Goal: Task Accomplishment & Management: Manage account settings

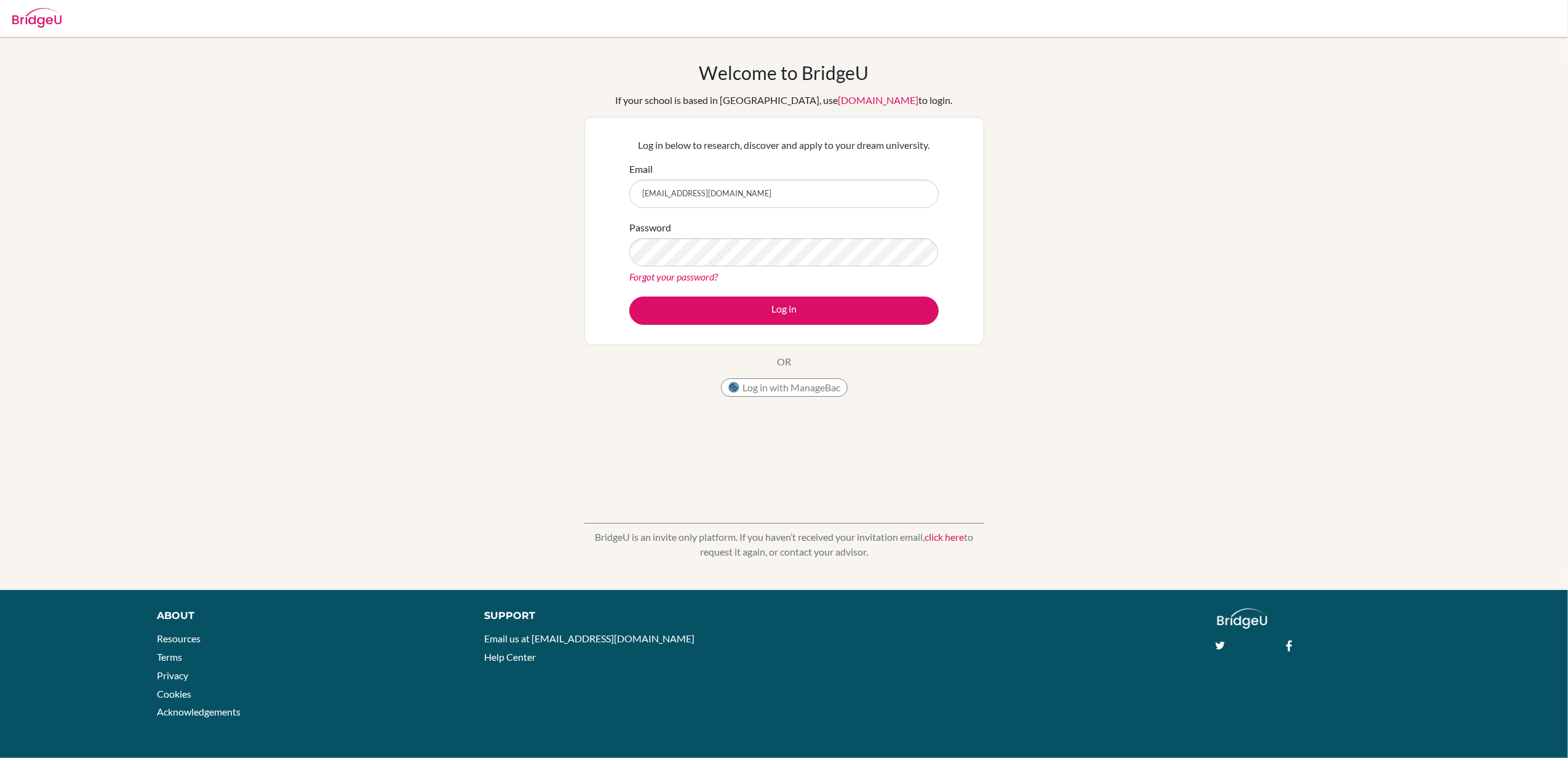
drag, startPoint x: 545, startPoint y: 286, endPoint x: 559, endPoint y: 286, distance: 14.0
click at [545, 286] on div "Welcome to [GEOGRAPHIC_DATA] If your school is based in [GEOGRAPHIC_DATA], use …" at bounding box center [784, 313] width 1568 height 504
click at [724, 318] on button "Log in" at bounding box center [784, 310] width 310 height 28
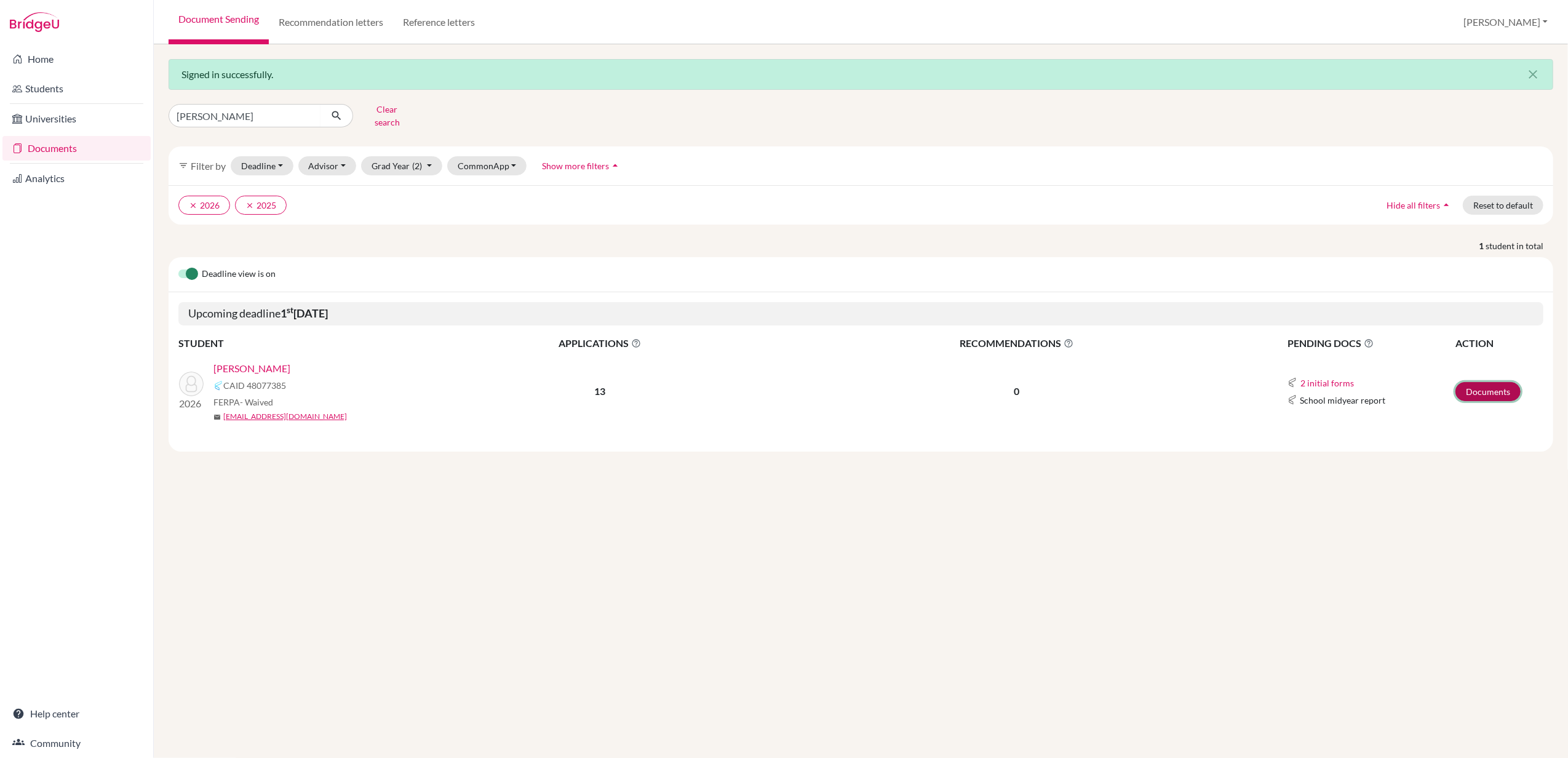
click at [1479, 391] on link "Documents" at bounding box center [1487, 392] width 65 height 19
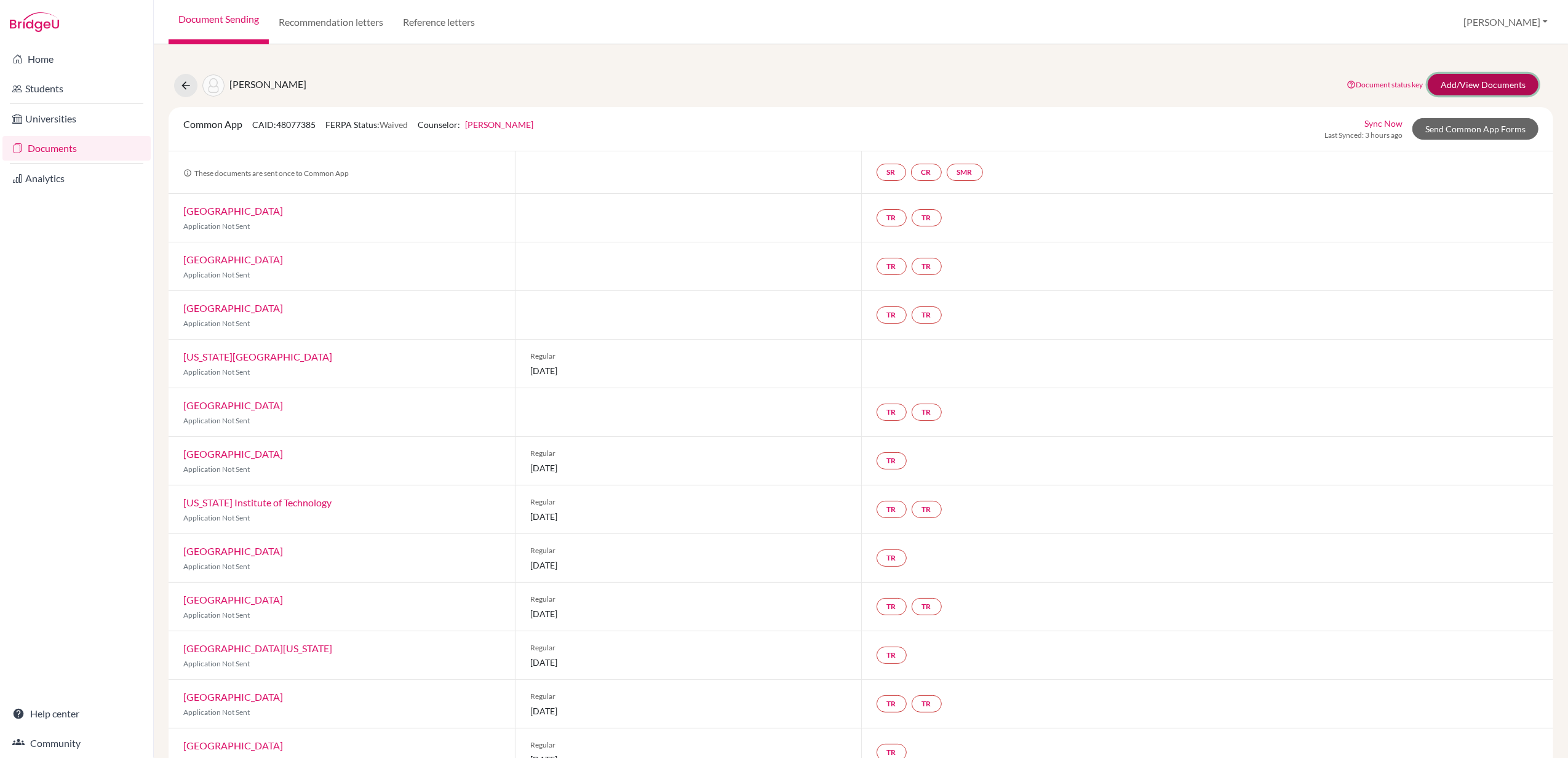
click at [1492, 85] on link "Add/View Documents" at bounding box center [1483, 84] width 110 height 22
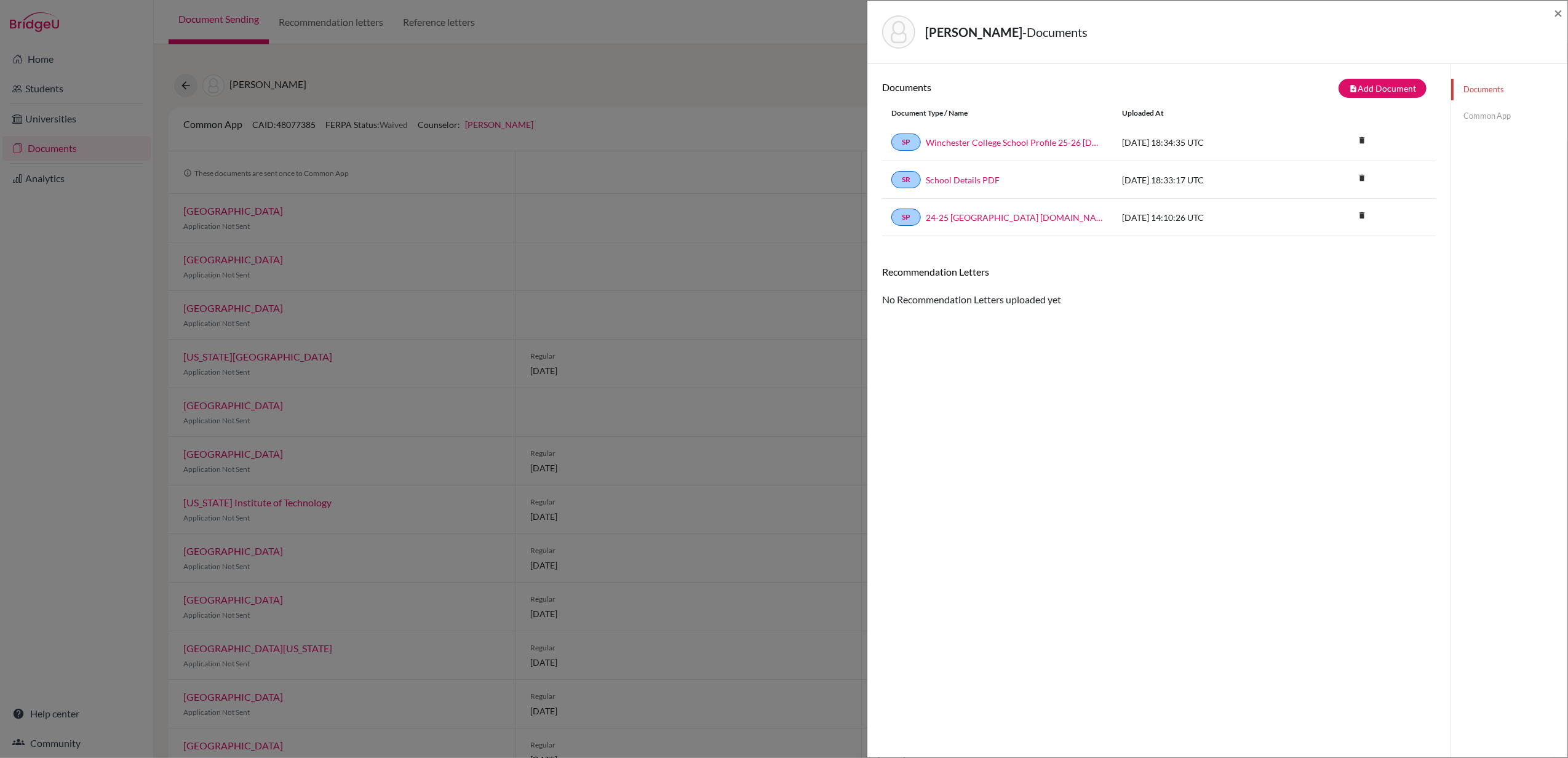
click at [1489, 118] on link "Common App" at bounding box center [1509, 116] width 116 height 22
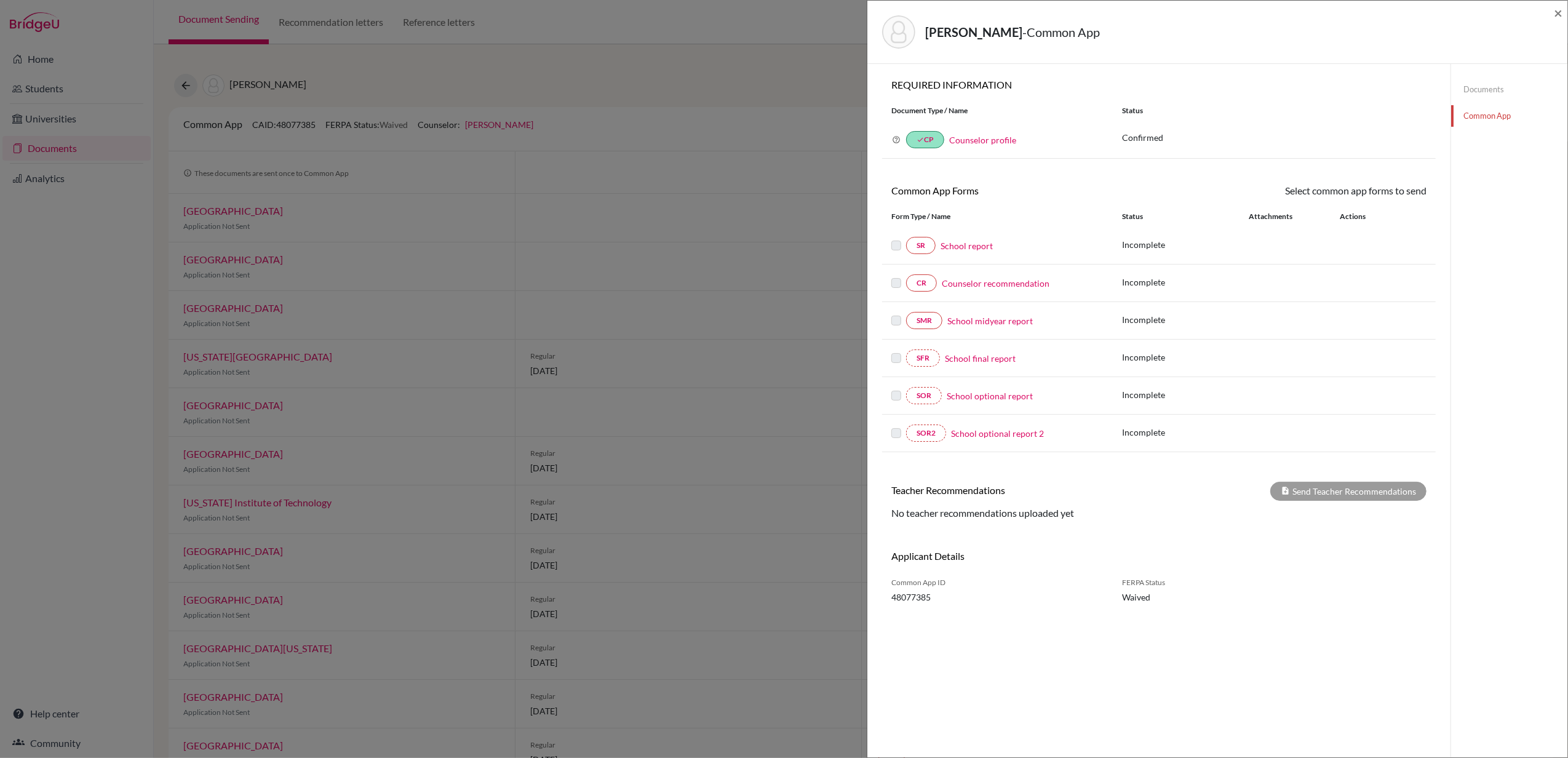
click at [47, 87] on div "Leung, Matthew - Common App × × REQUIRED INFORMATION Document Type / Name Statu…" at bounding box center [784, 379] width 1568 height 758
click at [1561, 10] on span "×" at bounding box center [1558, 13] width 9 height 18
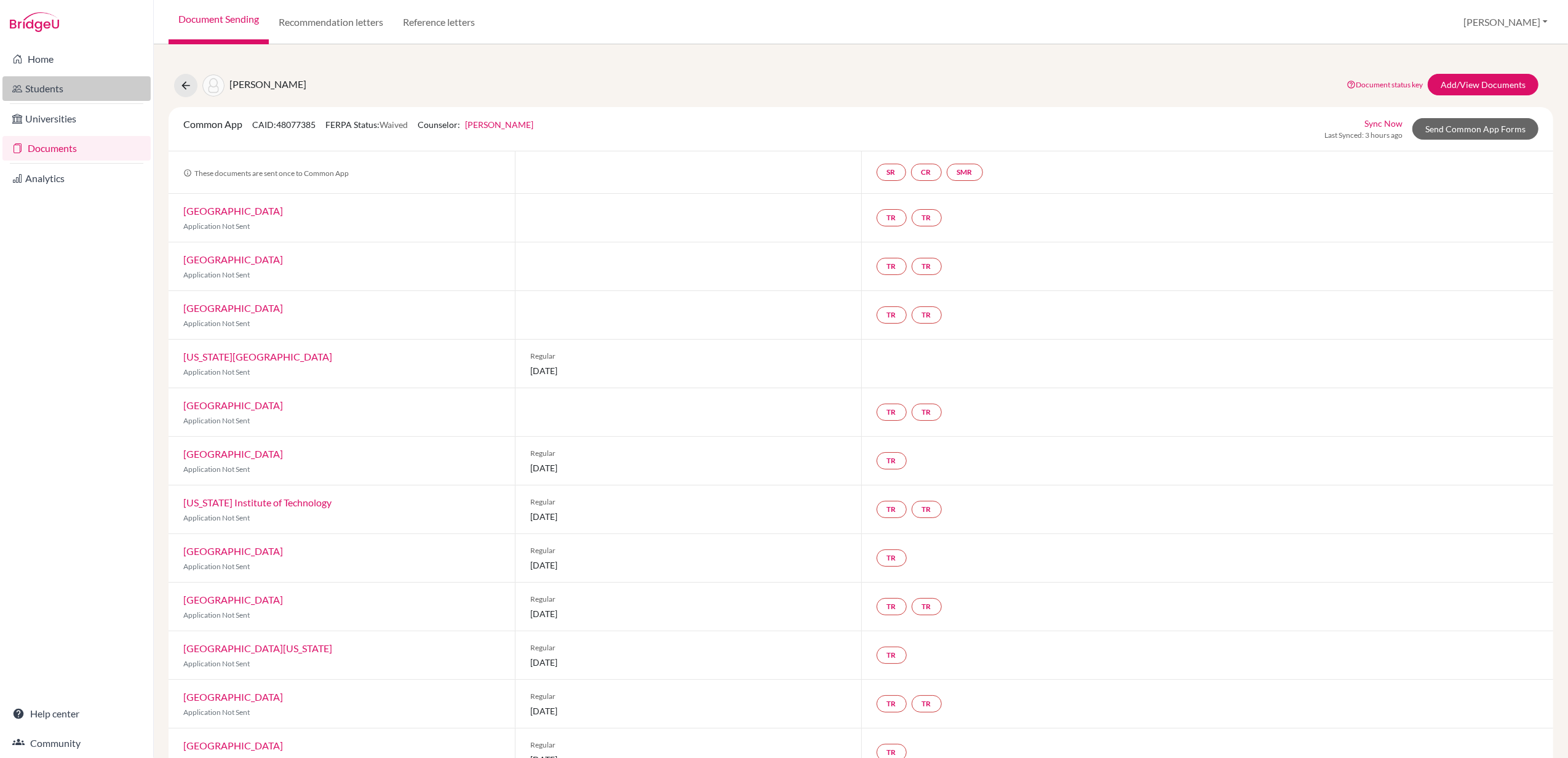
click at [46, 91] on link "Students" at bounding box center [76, 88] width 148 height 25
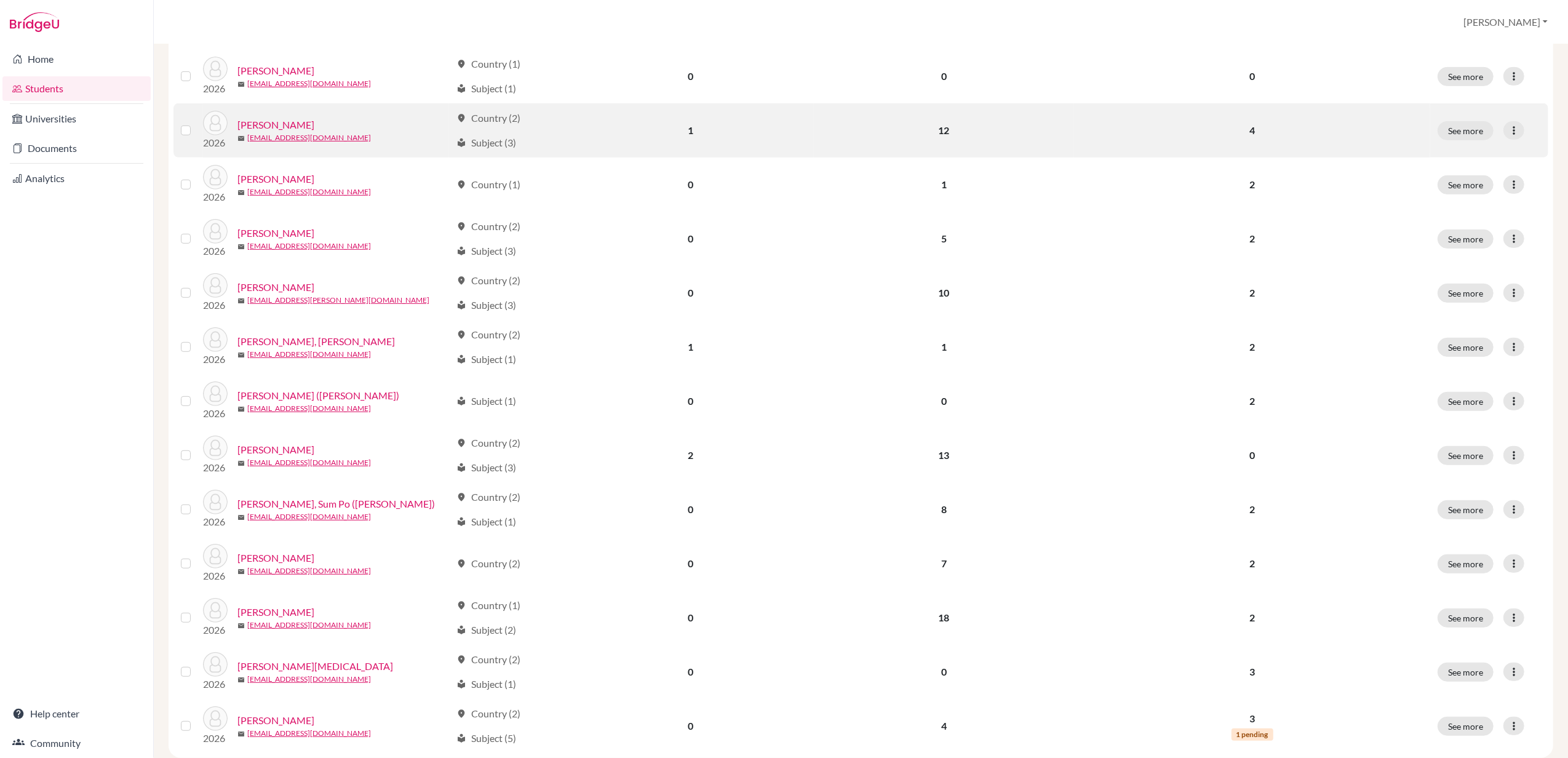
scroll to position [651, 0]
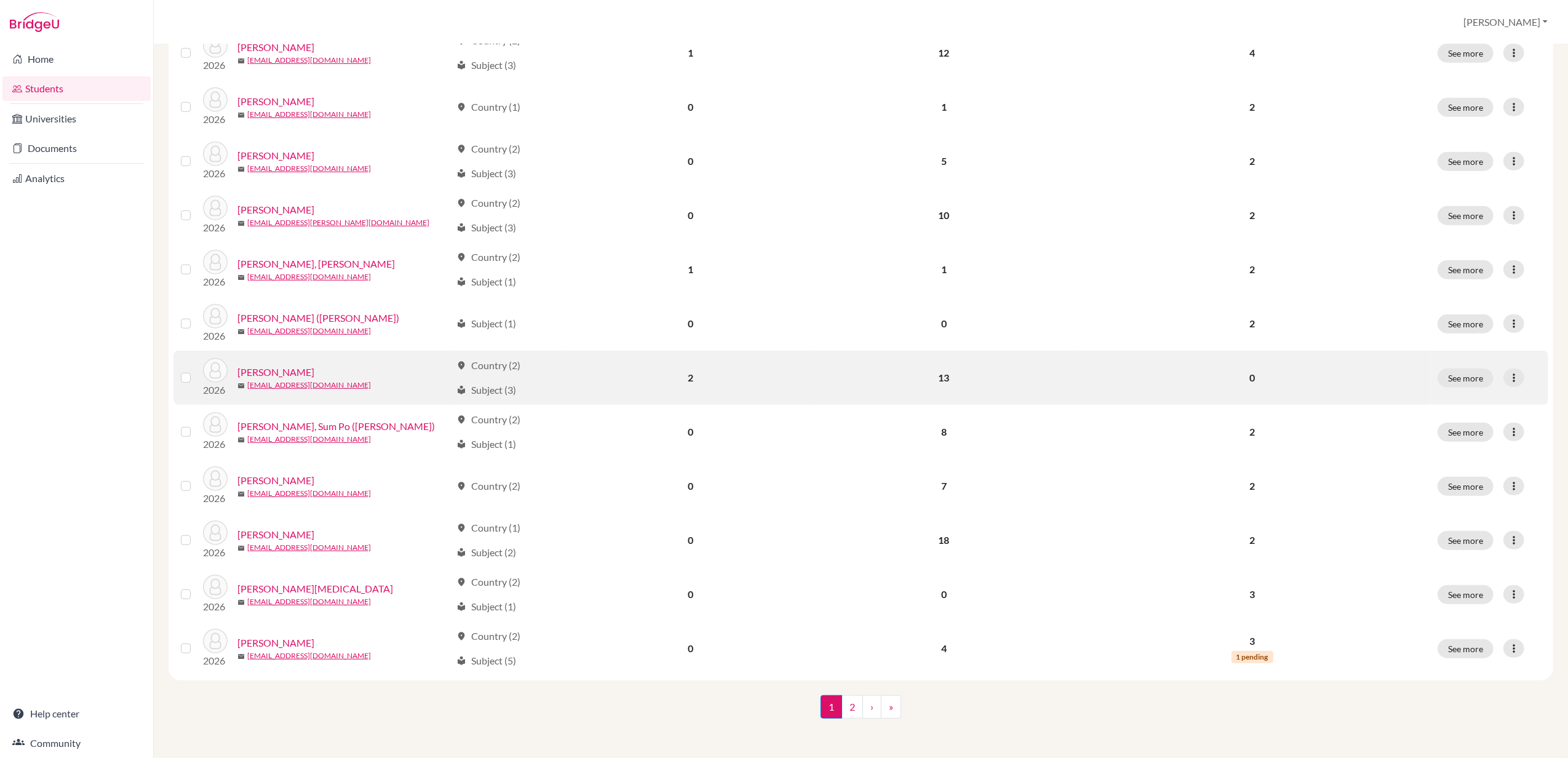
click at [279, 370] on link "Leung, Matthew" at bounding box center [275, 372] width 77 height 15
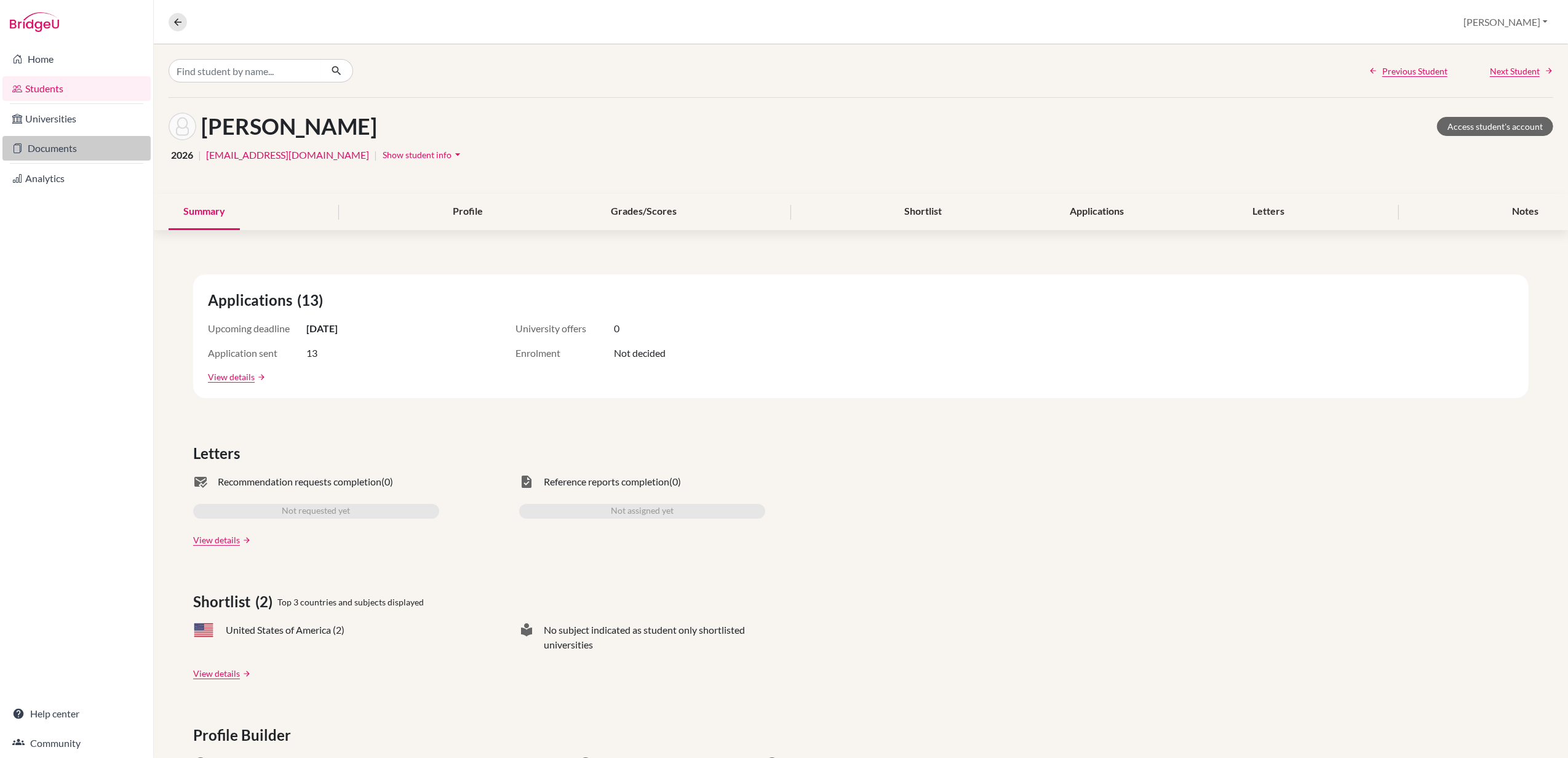
click at [46, 148] on link "Documents" at bounding box center [76, 148] width 148 height 25
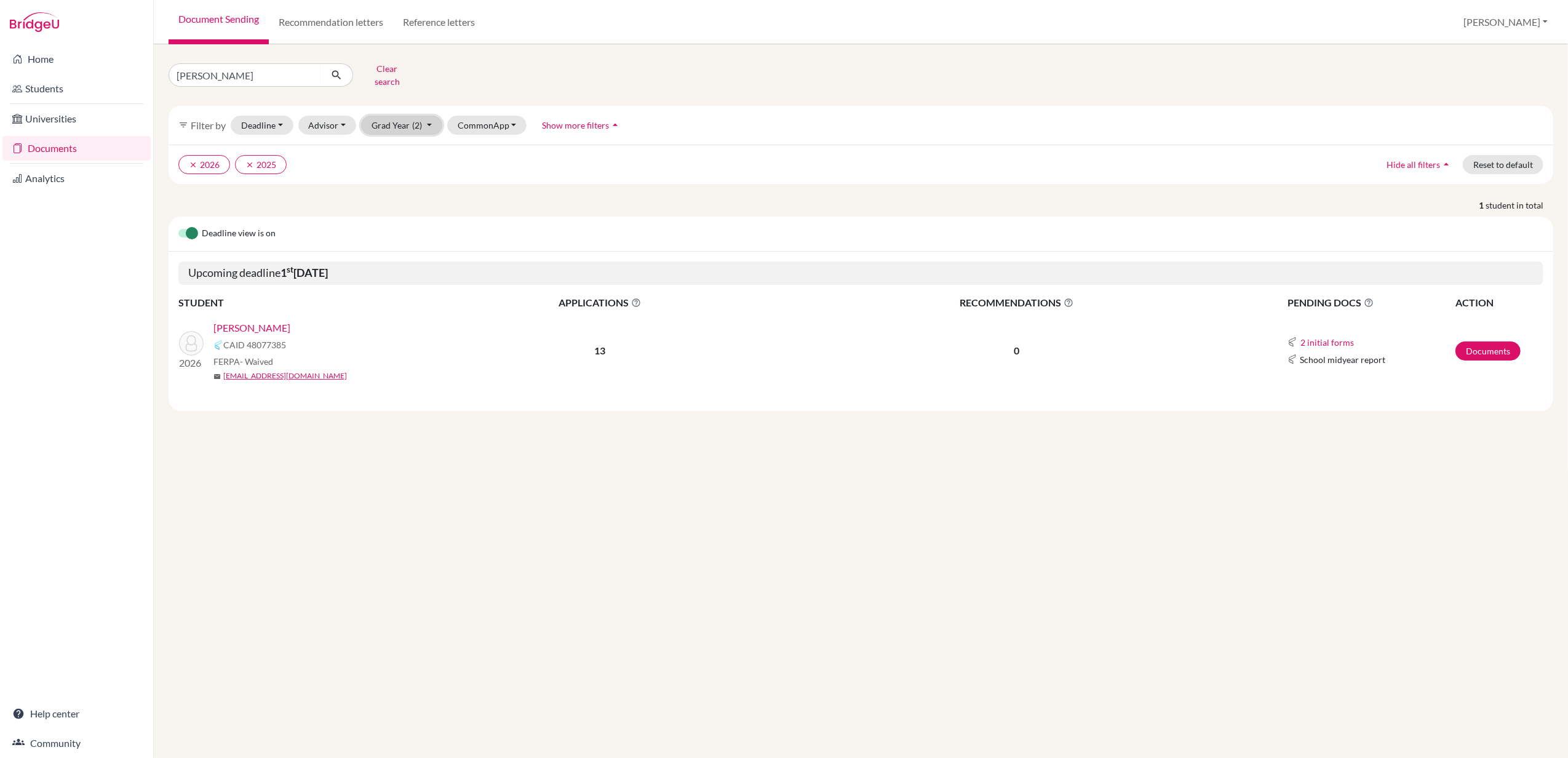
click at [426, 125] on button "Grad Year (2)" at bounding box center [401, 125] width 81 height 19
click at [387, 170] on span "2025" at bounding box center [388, 171] width 22 height 15
click at [416, 122] on span "(1)" at bounding box center [417, 125] width 10 height 10
click at [392, 172] on span "2025" at bounding box center [388, 171] width 22 height 15
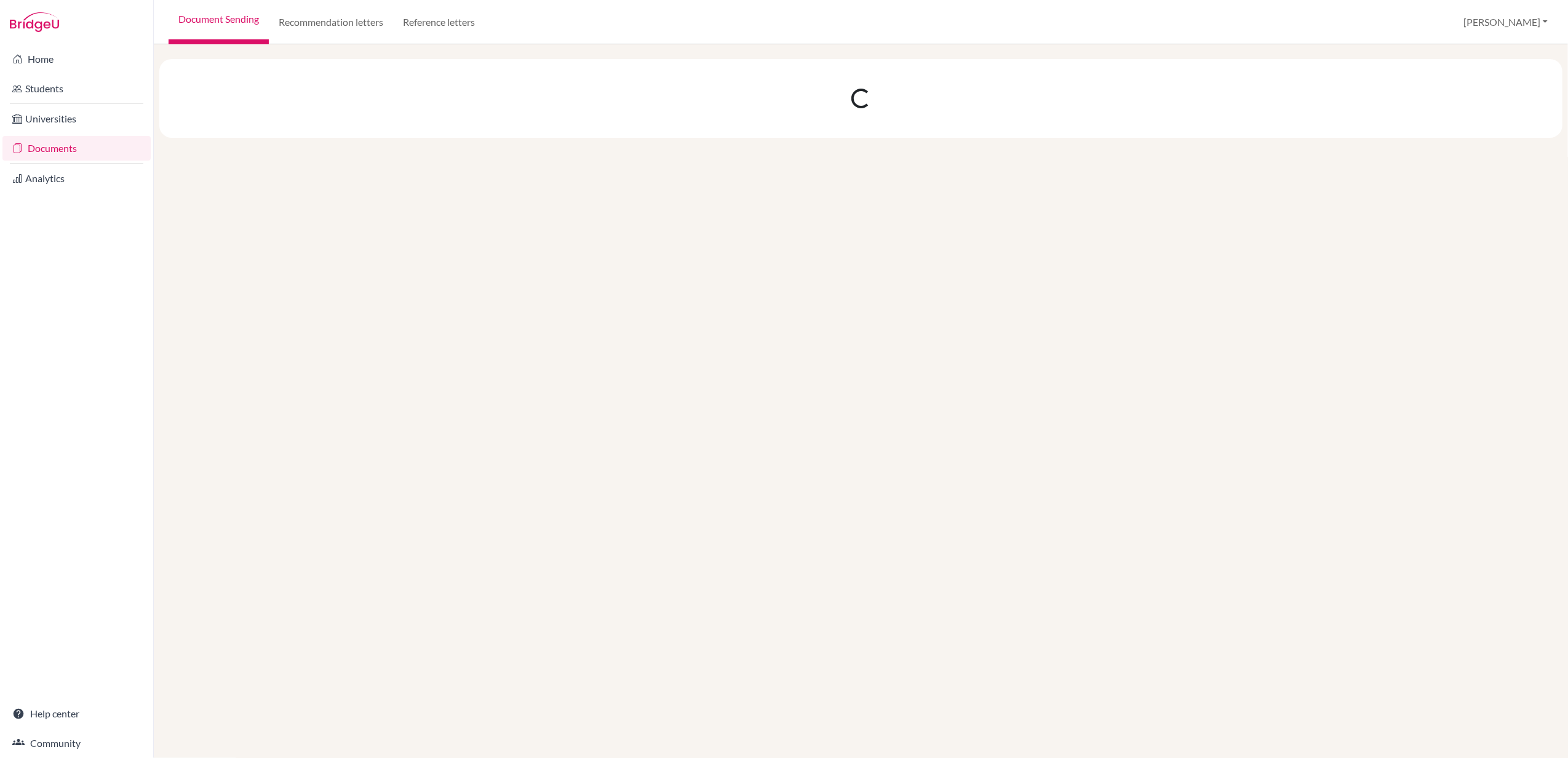
select select "10"
select select "11"
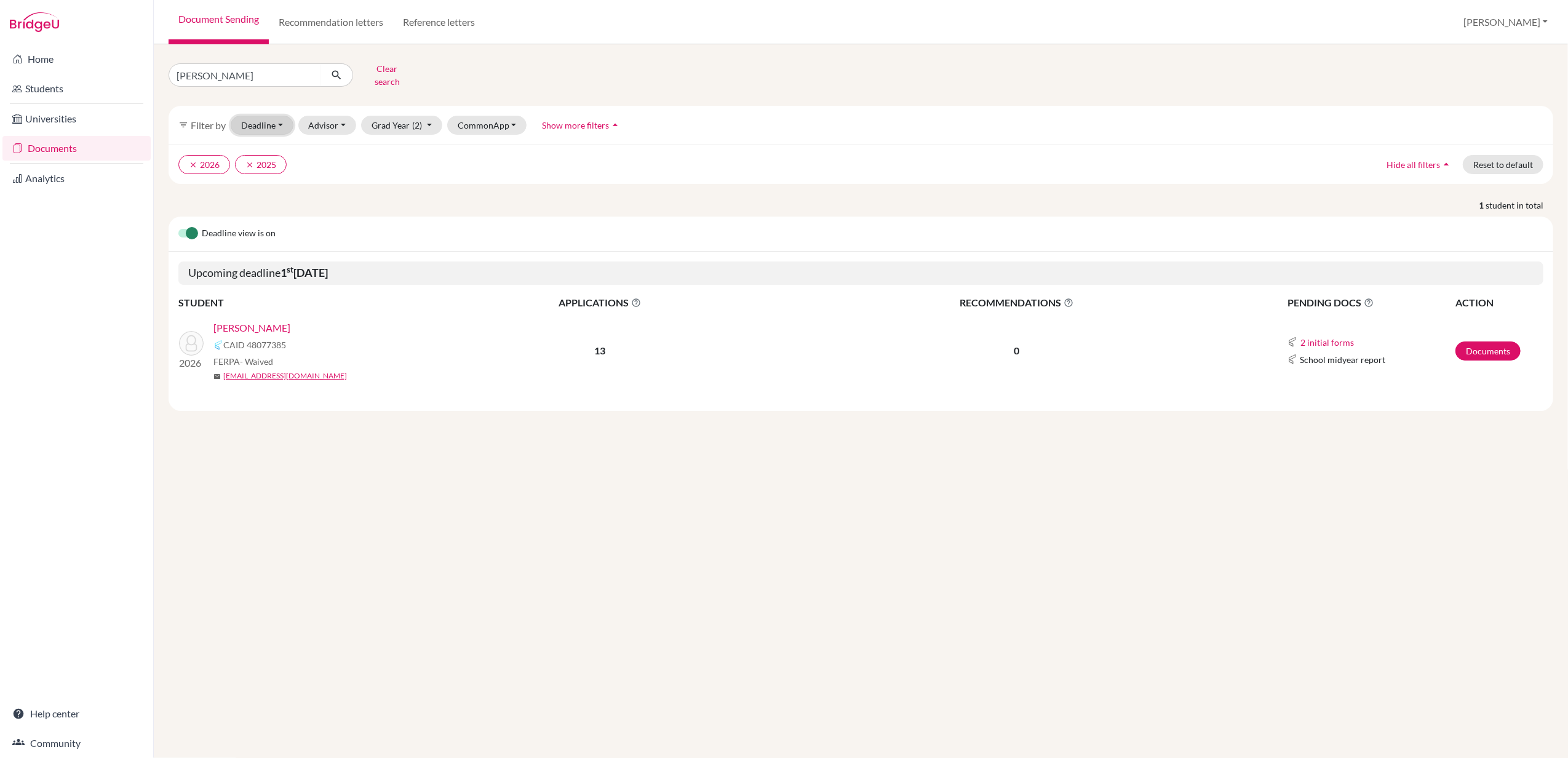
click at [269, 125] on button "Deadline - Select a date range Or double click for a single date selection Toda…" at bounding box center [262, 125] width 63 height 19
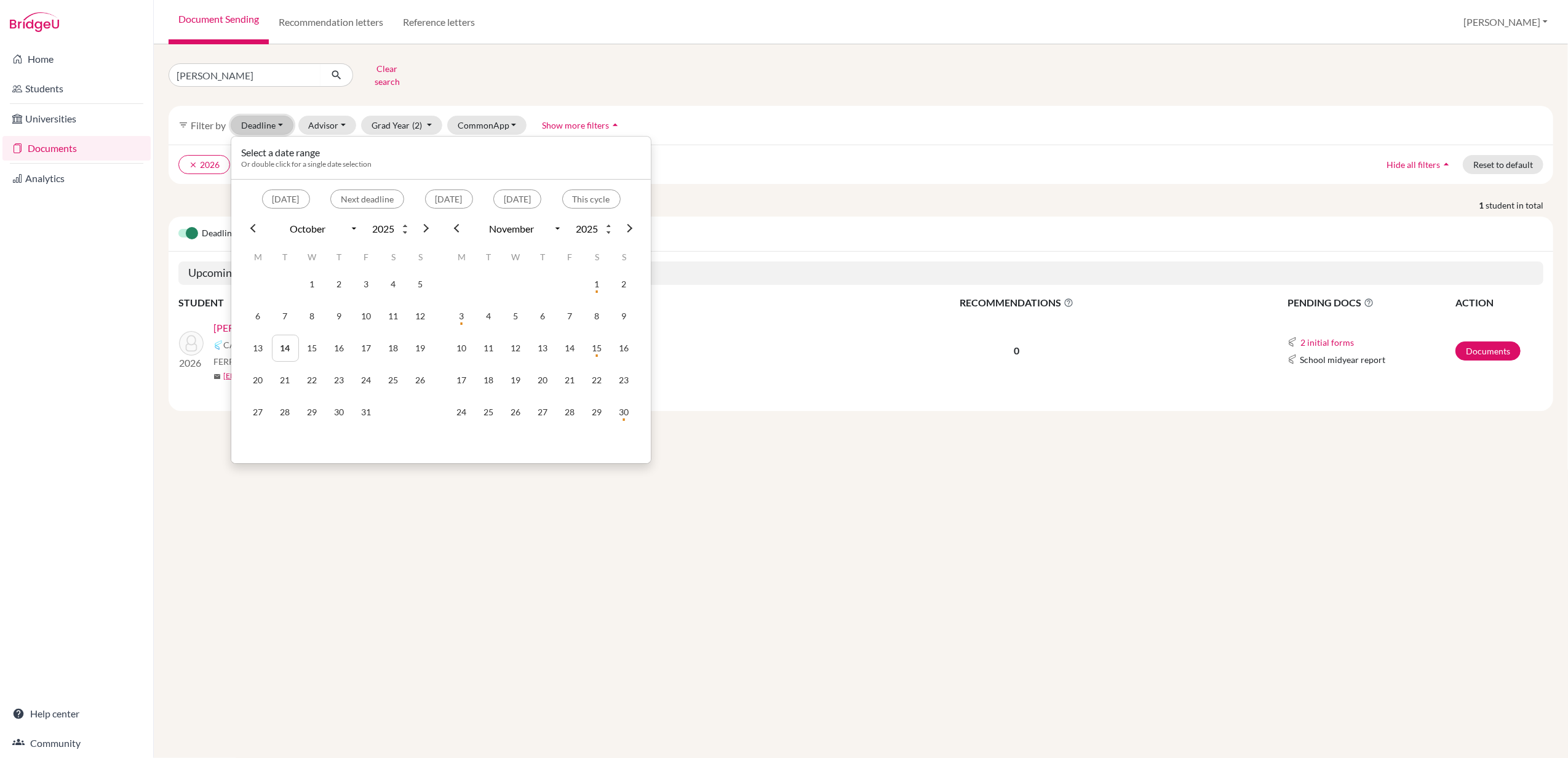
click at [283, 119] on button "Deadline - Select a date range Or double click for a single date selection Toda…" at bounding box center [262, 125] width 63 height 19
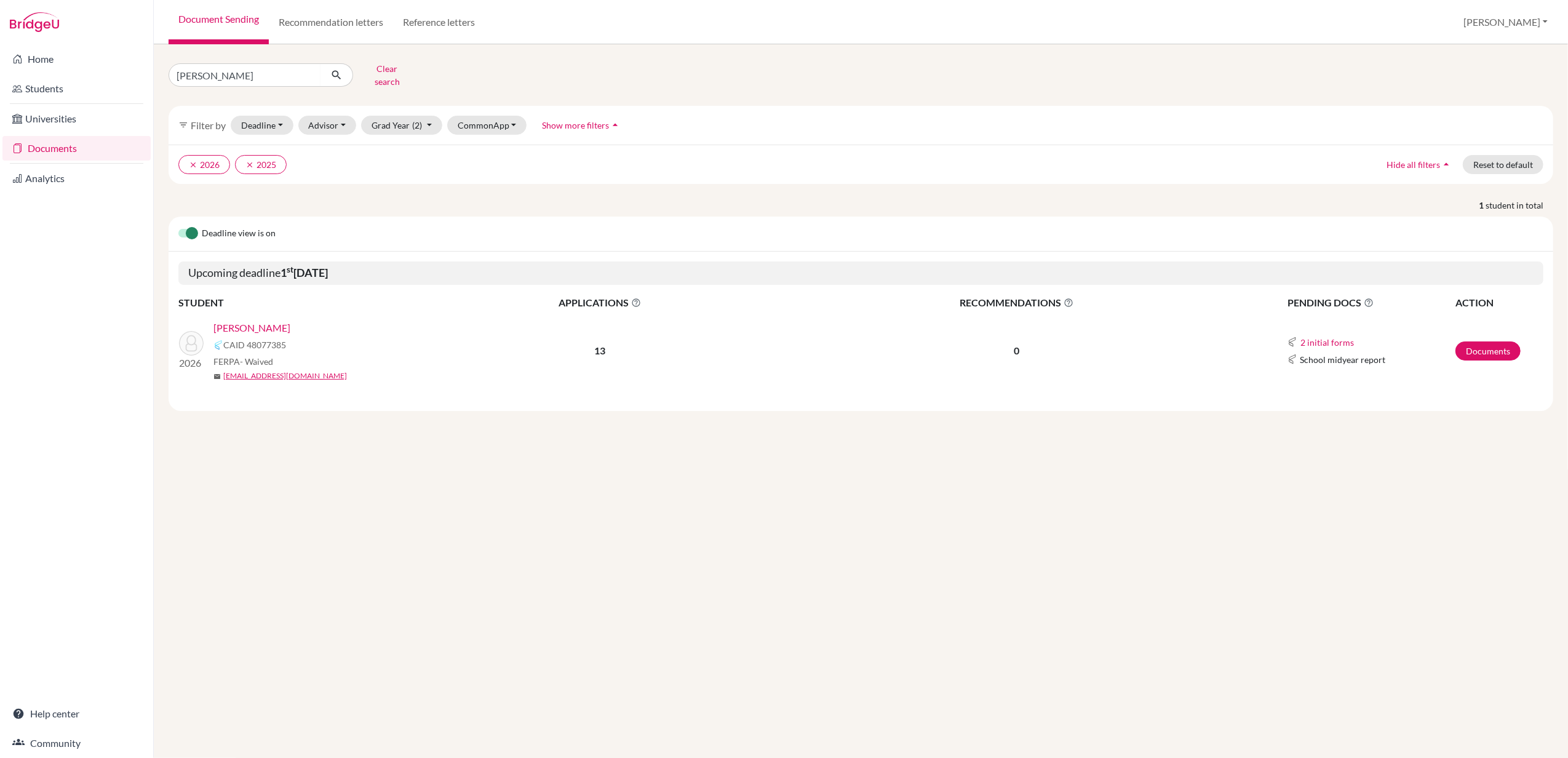
click at [178, 226] on label at bounding box center [178, 226] width 0 height 0
click at [188, 237] on input "checkbox" at bounding box center [183, 232] width 10 height 12
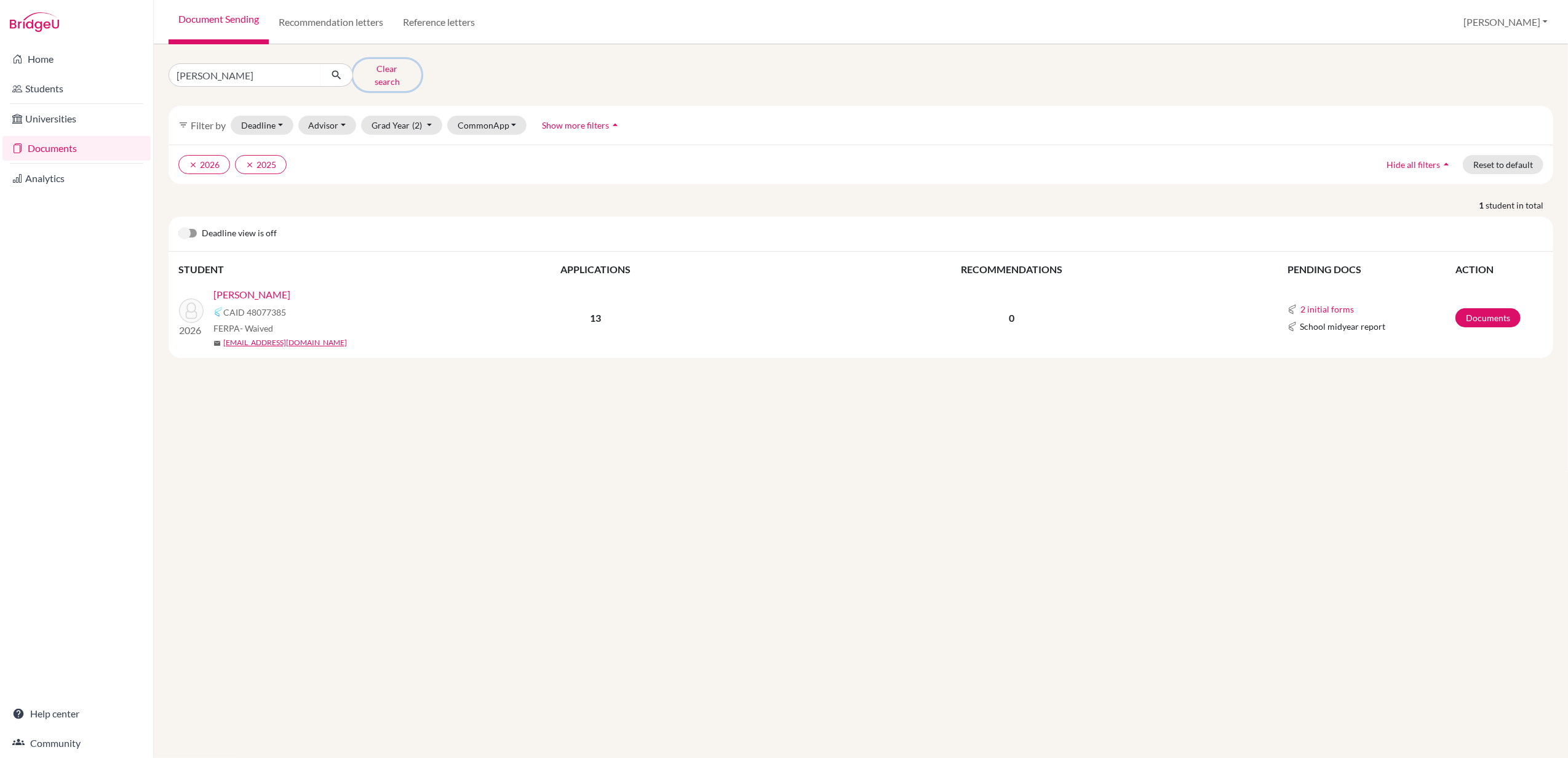
click at [392, 70] on button "Clear search" at bounding box center [387, 75] width 69 height 32
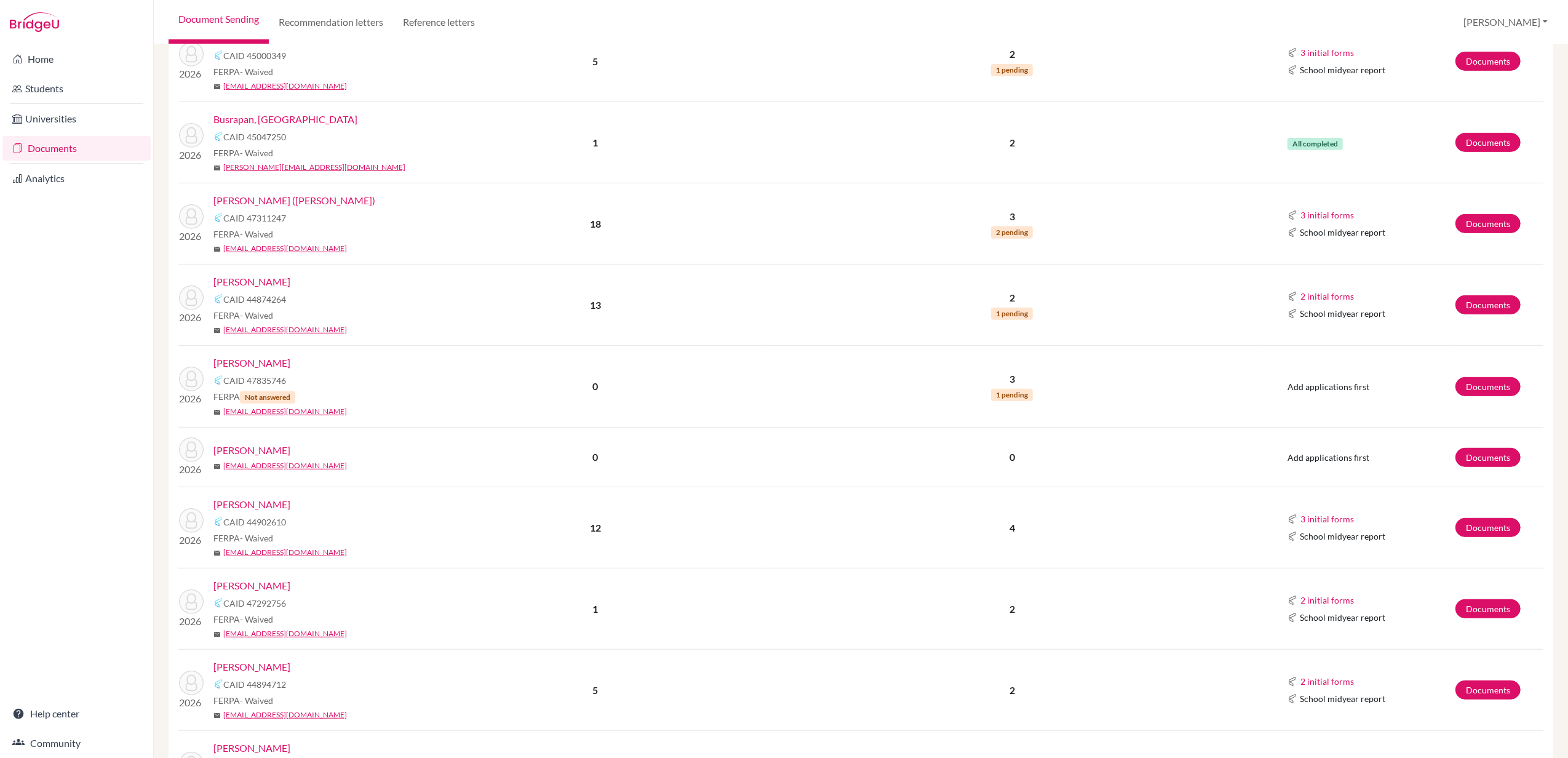
scroll to position [984, 0]
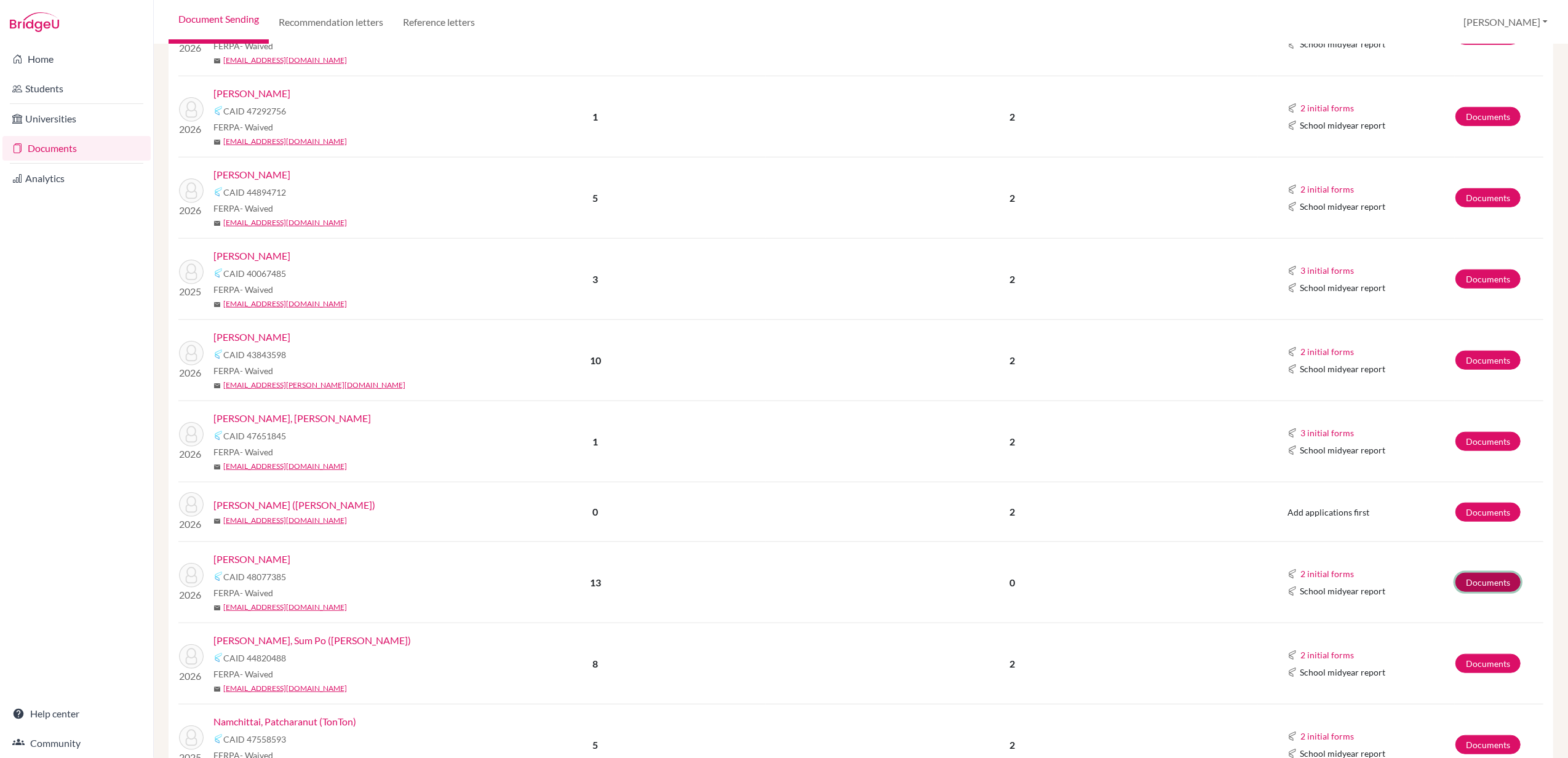
click at [1484, 582] on link "Documents" at bounding box center [1487, 583] width 65 height 19
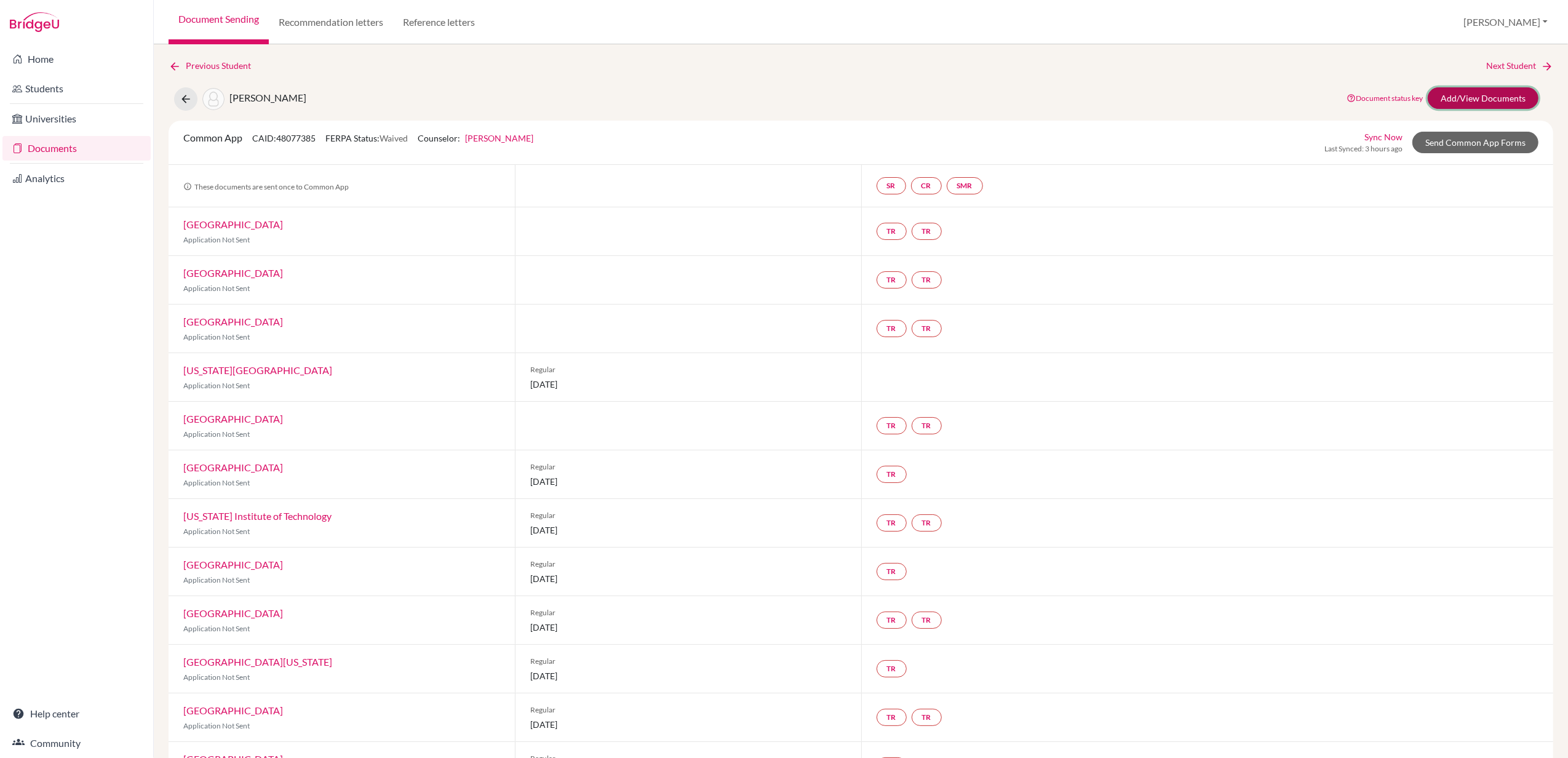
click at [1484, 97] on link "Add/View Documents" at bounding box center [1483, 98] width 110 height 22
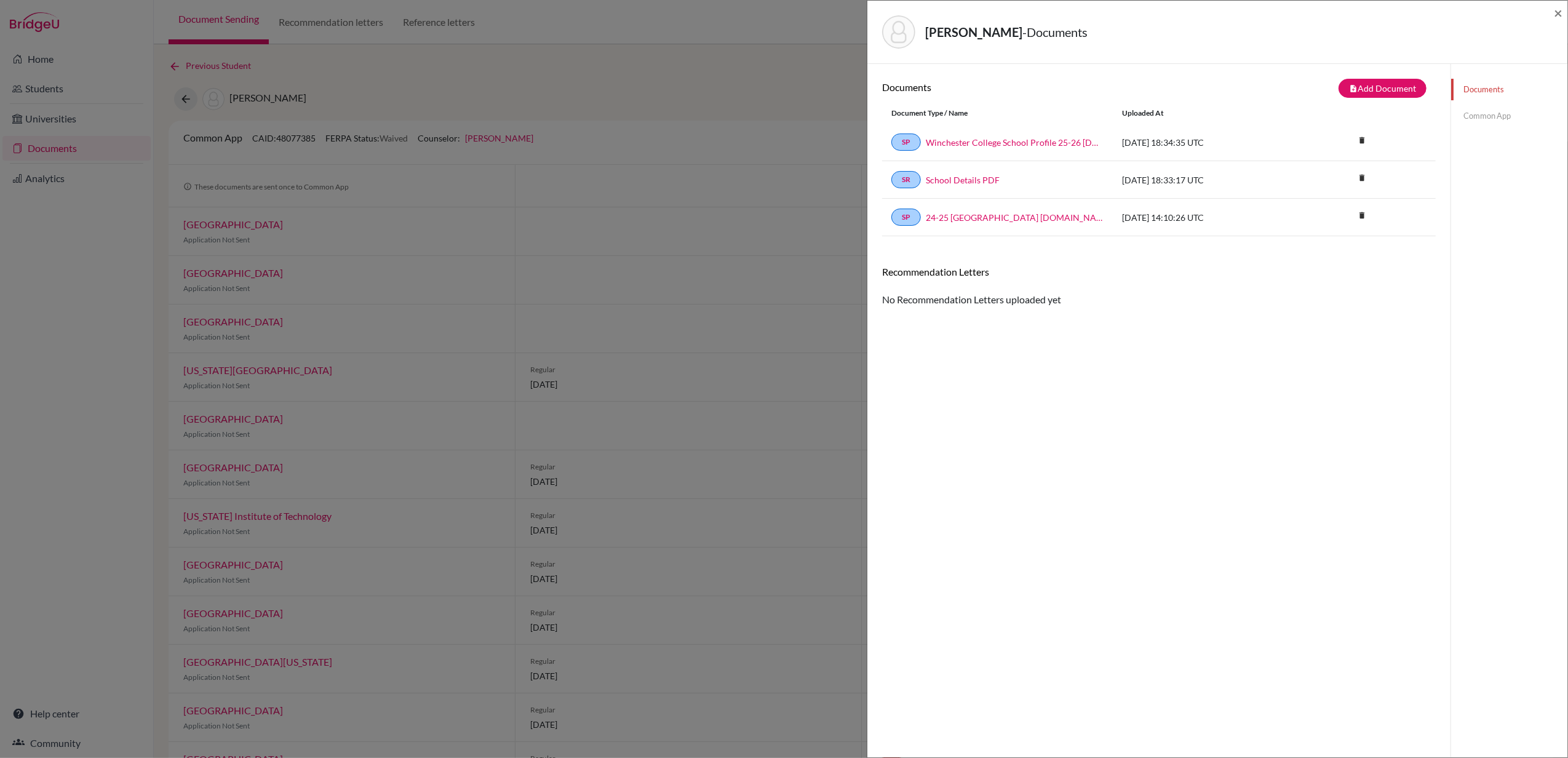
click at [1474, 117] on link "Common App" at bounding box center [1509, 116] width 116 height 22
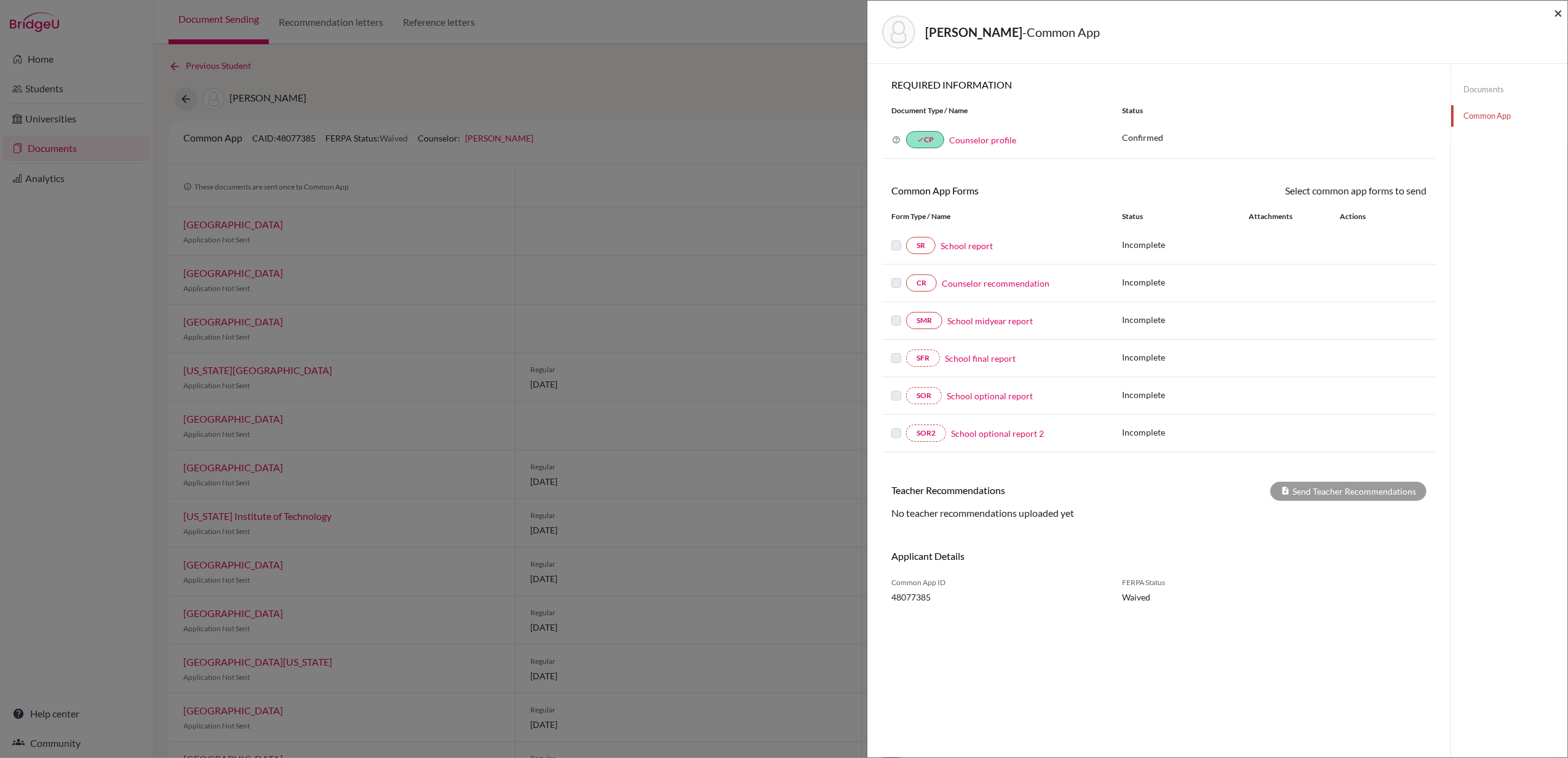
click at [1561, 13] on span "×" at bounding box center [1558, 13] width 9 height 18
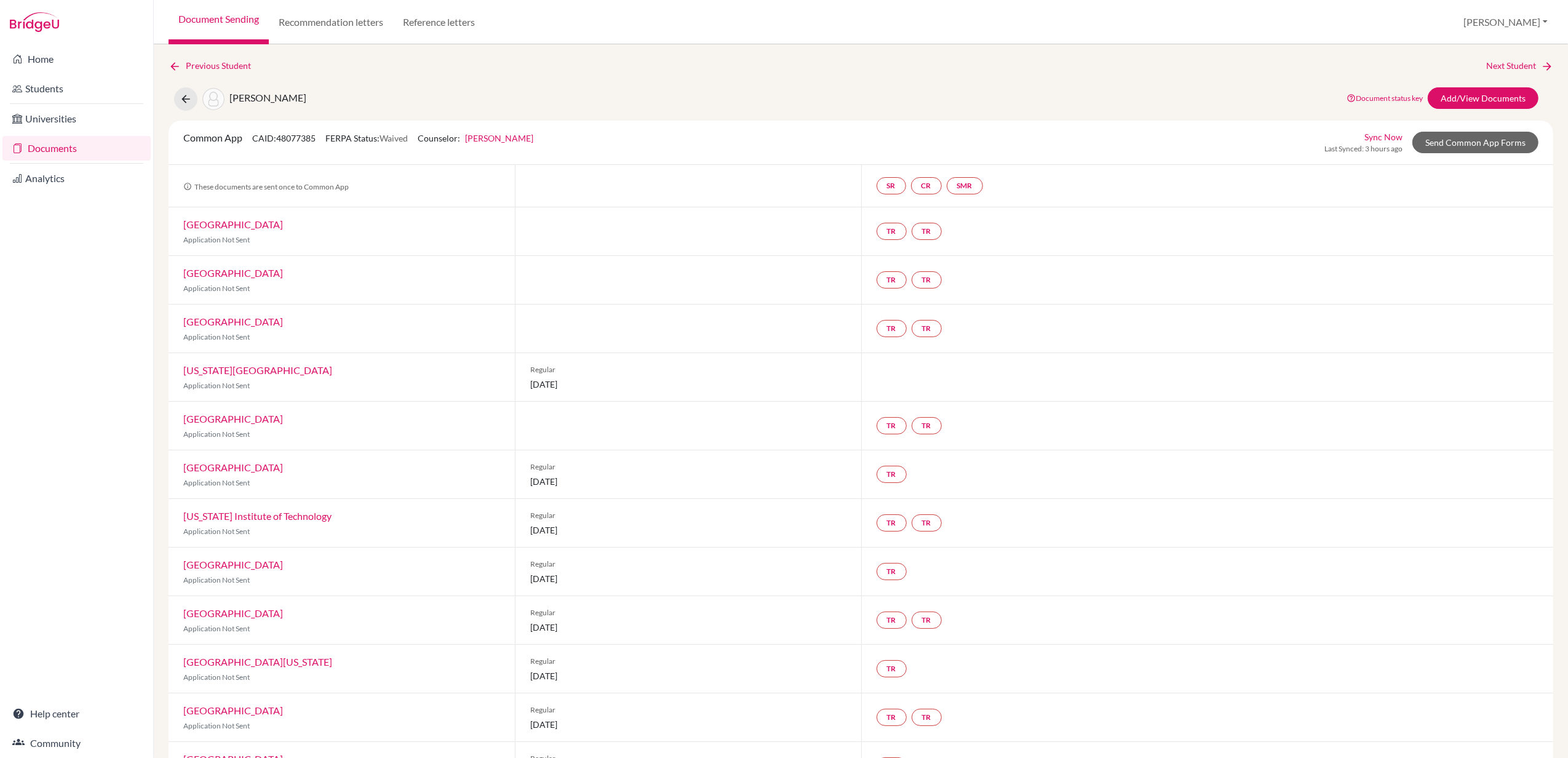
click at [230, 58] on div "Previous Student Next Student Leung, Matthew Document status key TR Requirement…" at bounding box center [861, 401] width 1414 height 714
click at [229, 63] on link "Previous Student" at bounding box center [215, 66] width 92 height 13
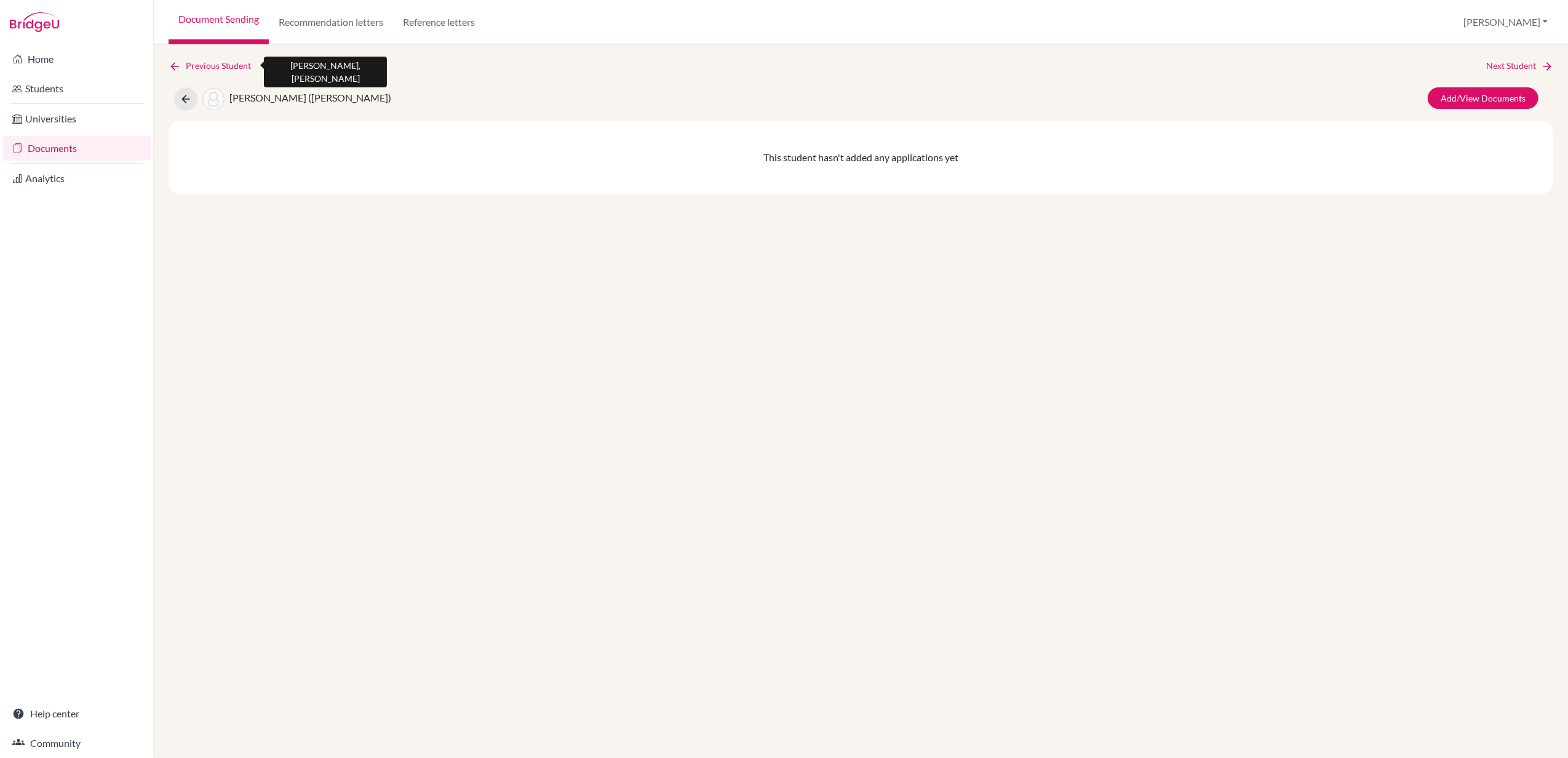
click at [229, 63] on link "Previous Student" at bounding box center [215, 66] width 92 height 13
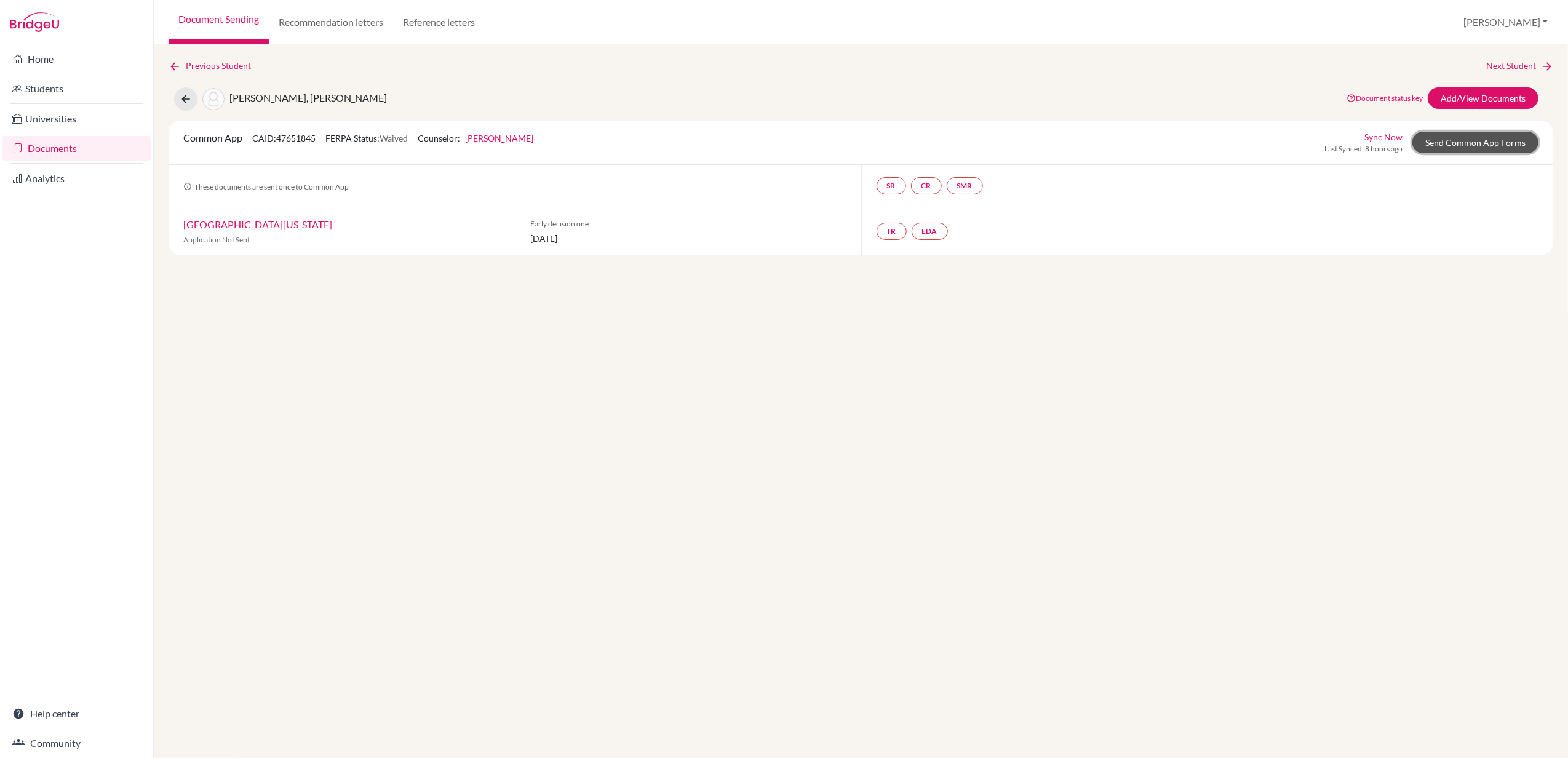
click at [1490, 139] on link "Send Common App Forms" at bounding box center [1475, 142] width 126 height 22
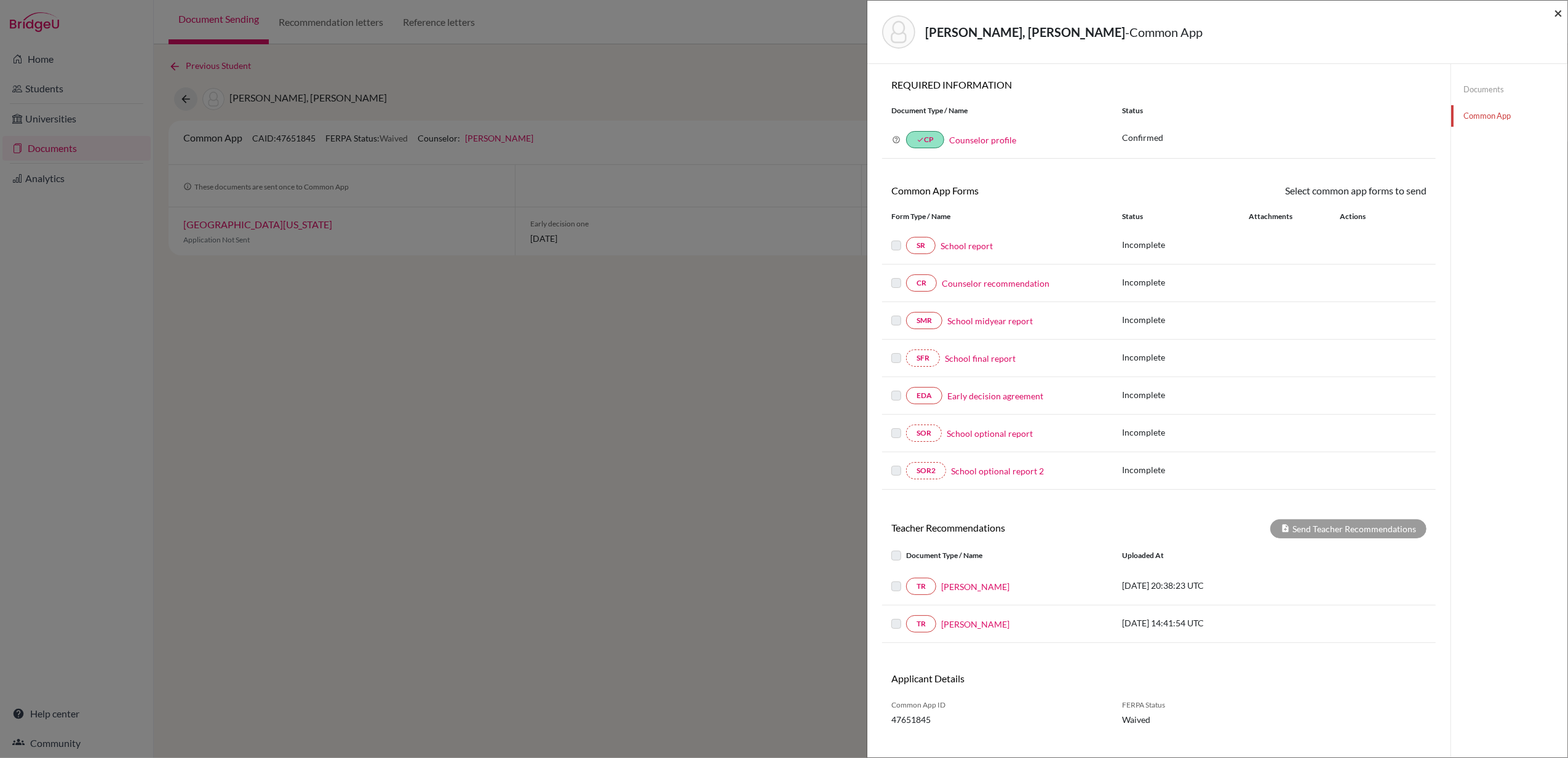
click at [1558, 9] on span "×" at bounding box center [1558, 13] width 9 height 18
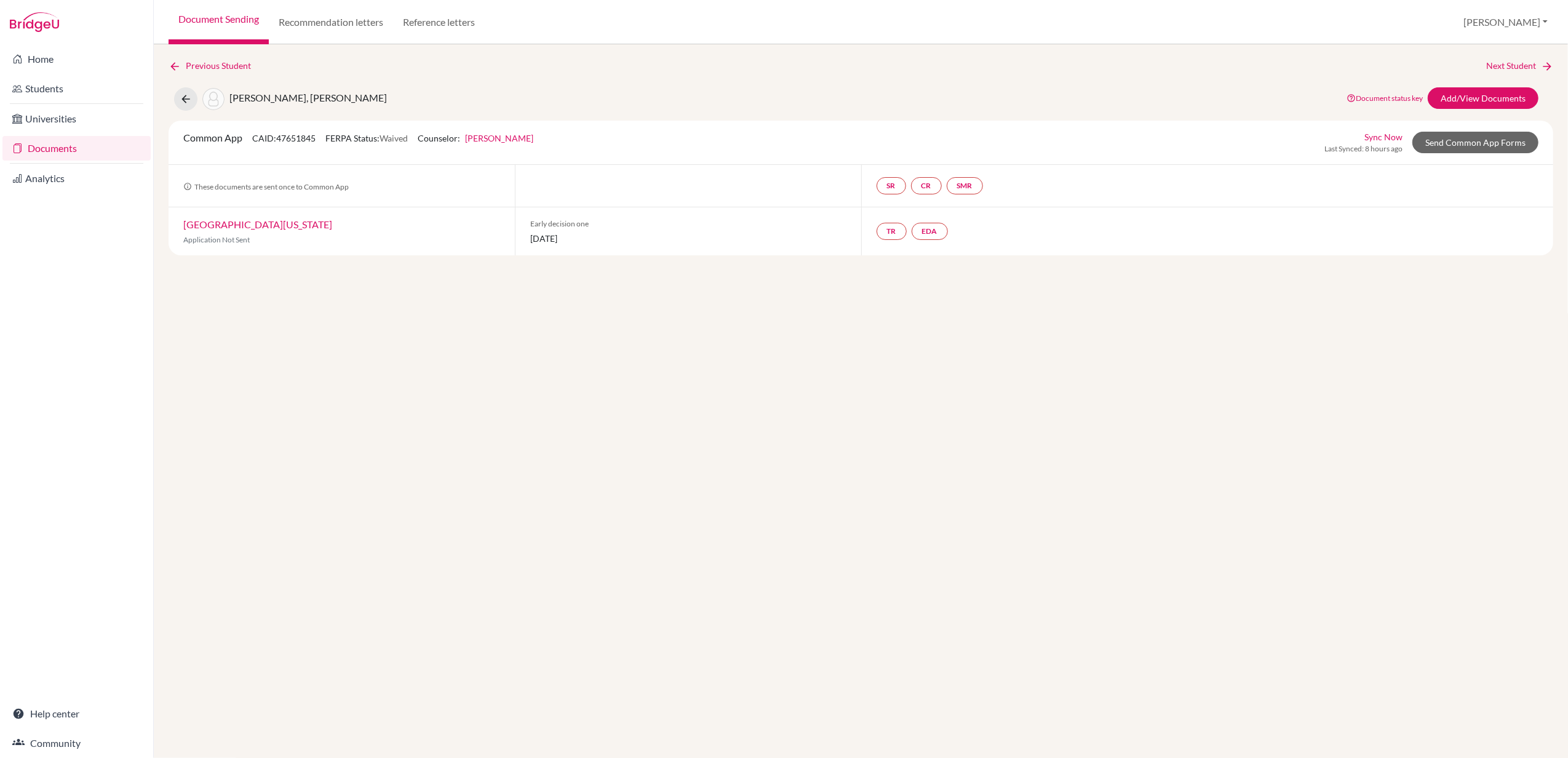
click at [234, 17] on link "Document Sending" at bounding box center [219, 22] width 100 height 44
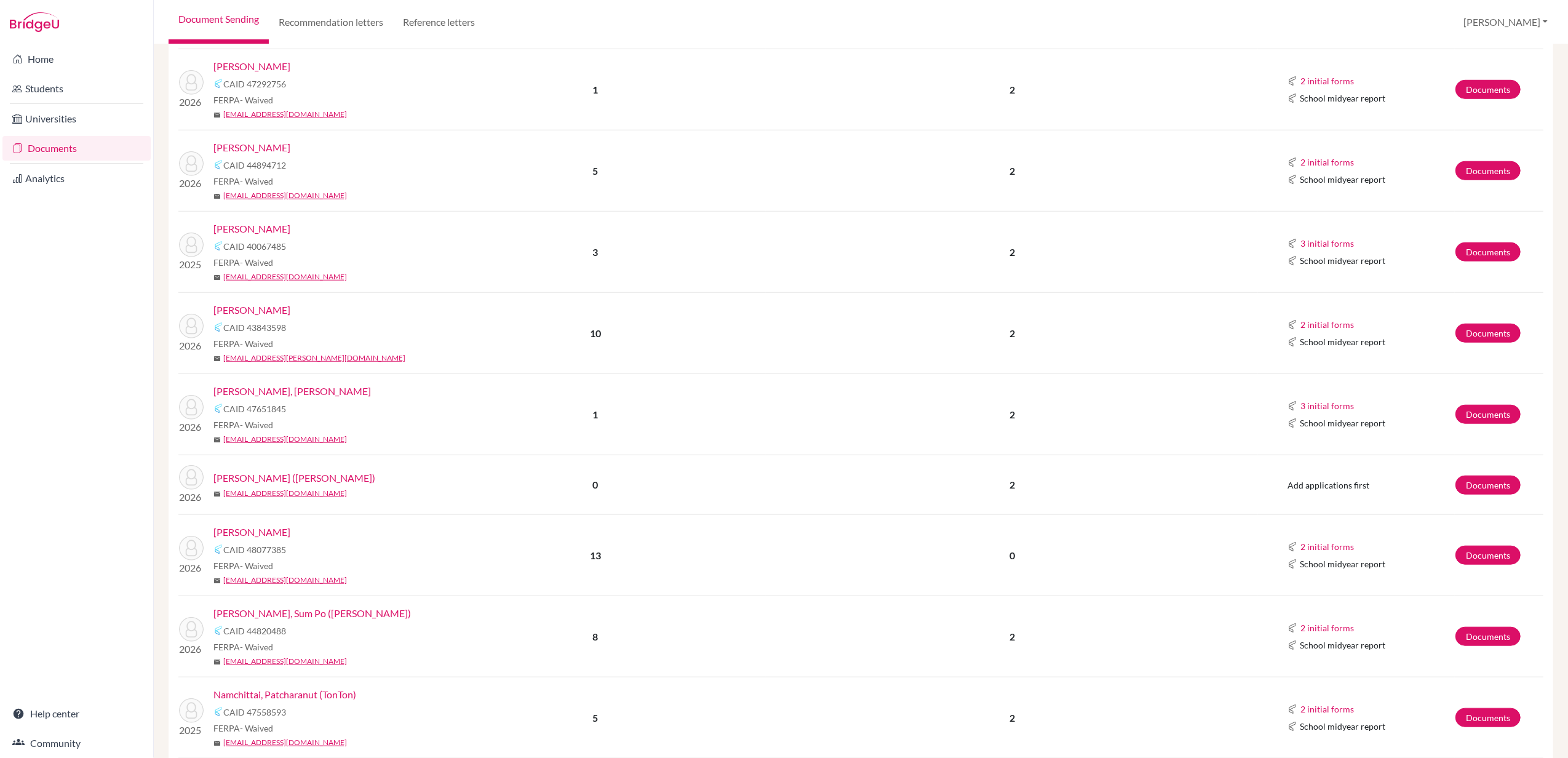
scroll to position [1153, 0]
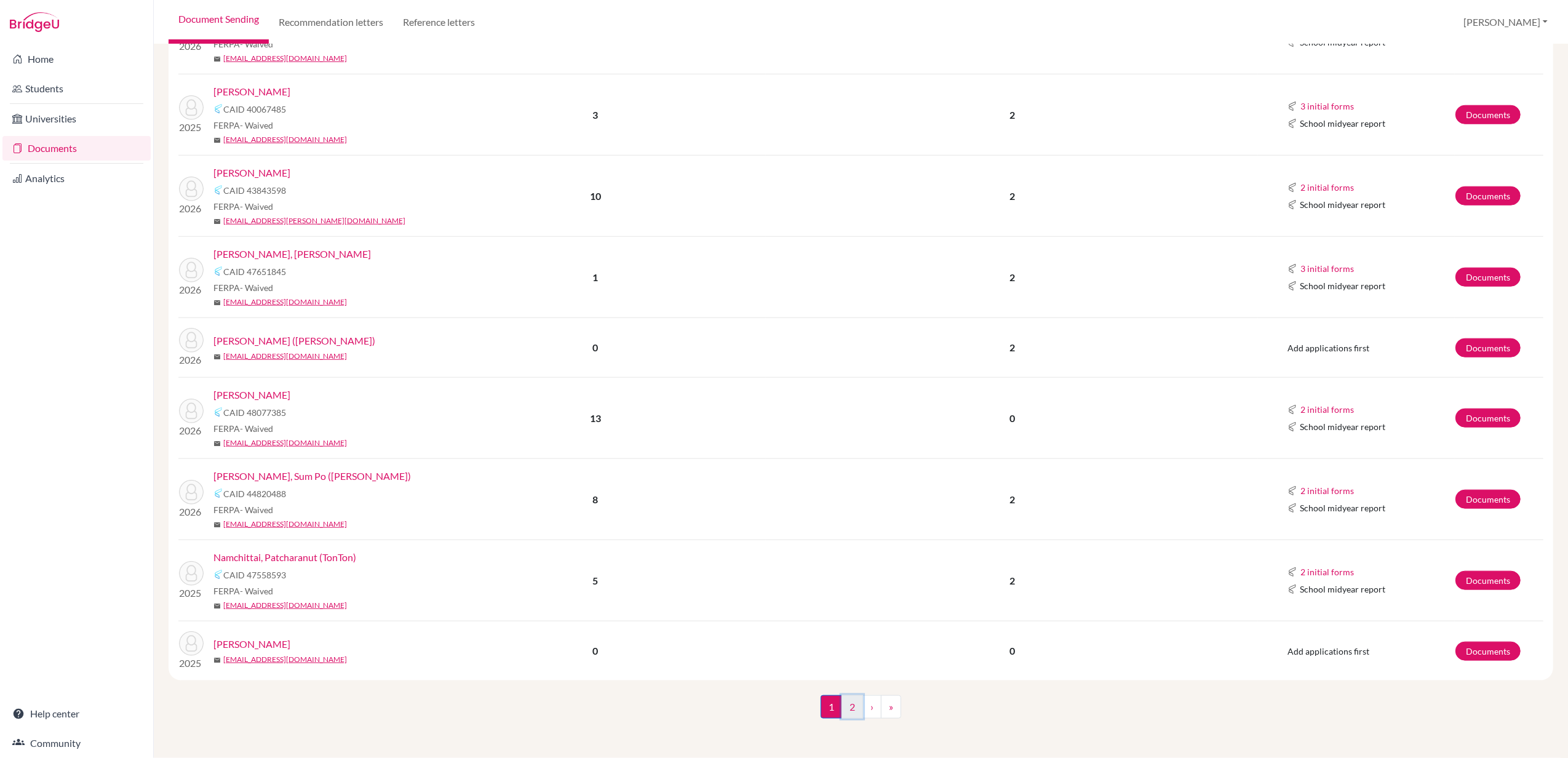
click at [844, 704] on link "2" at bounding box center [852, 707] width 22 height 23
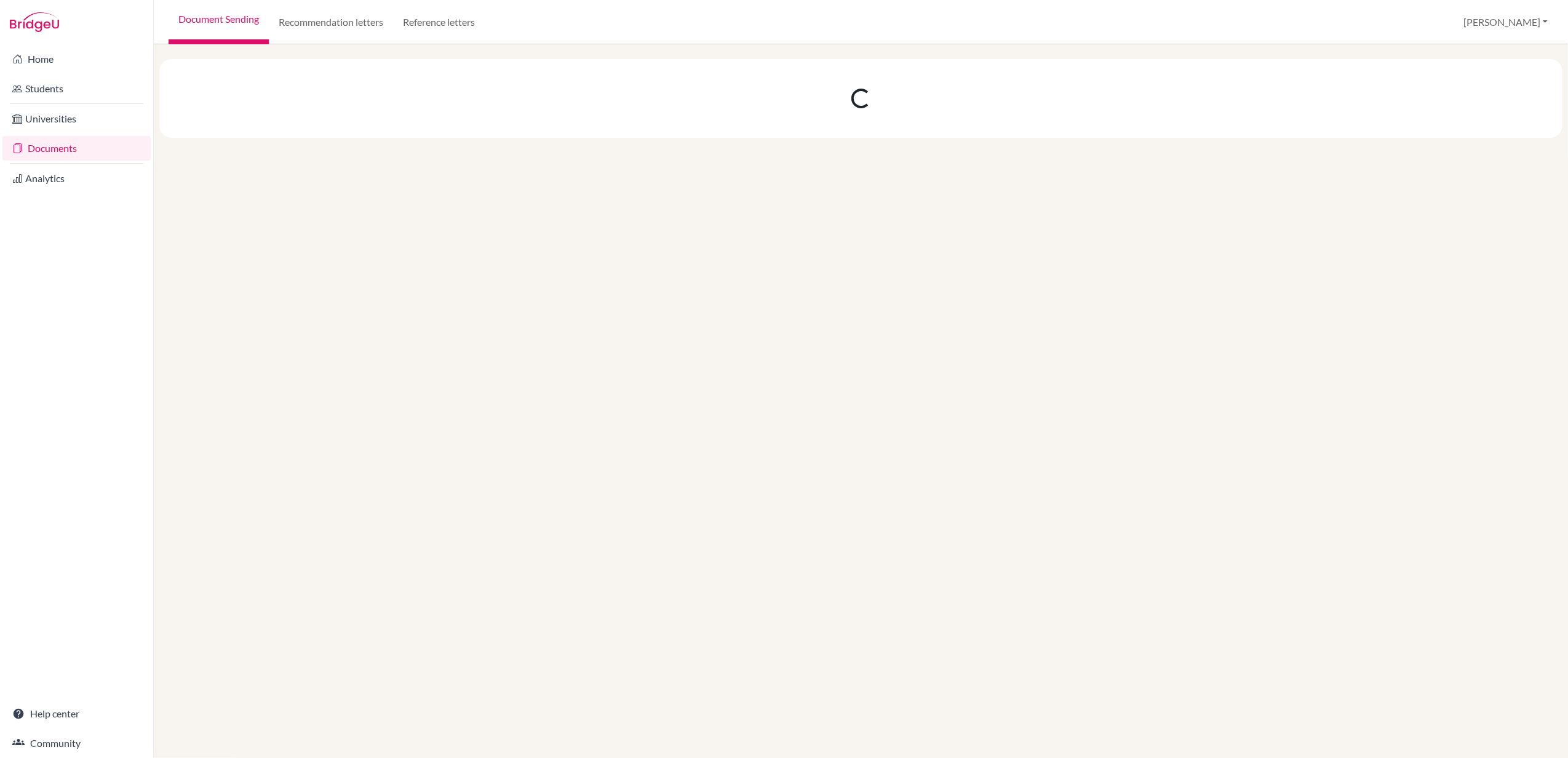
scroll to position [0, 0]
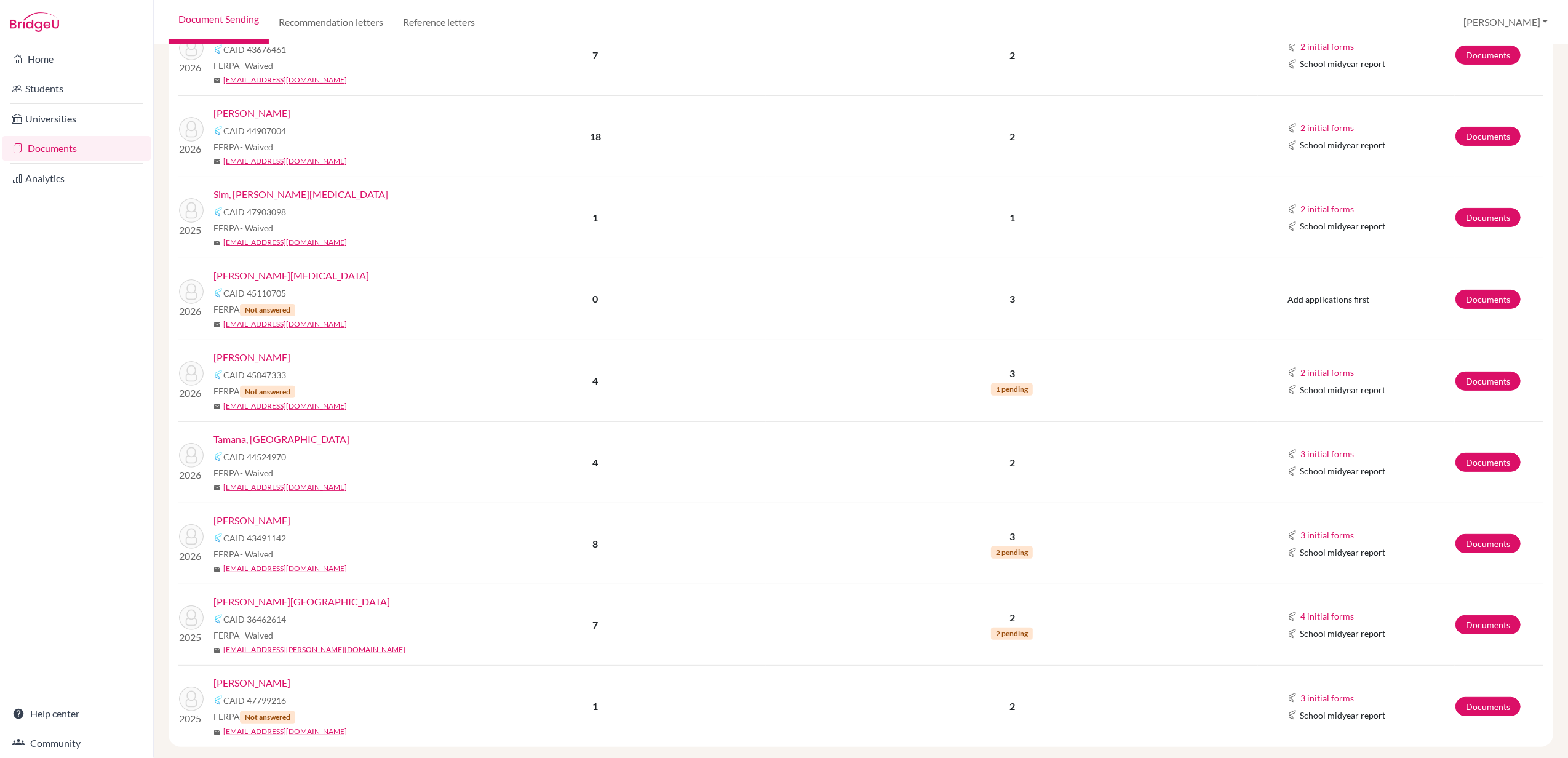
scroll to position [322, 0]
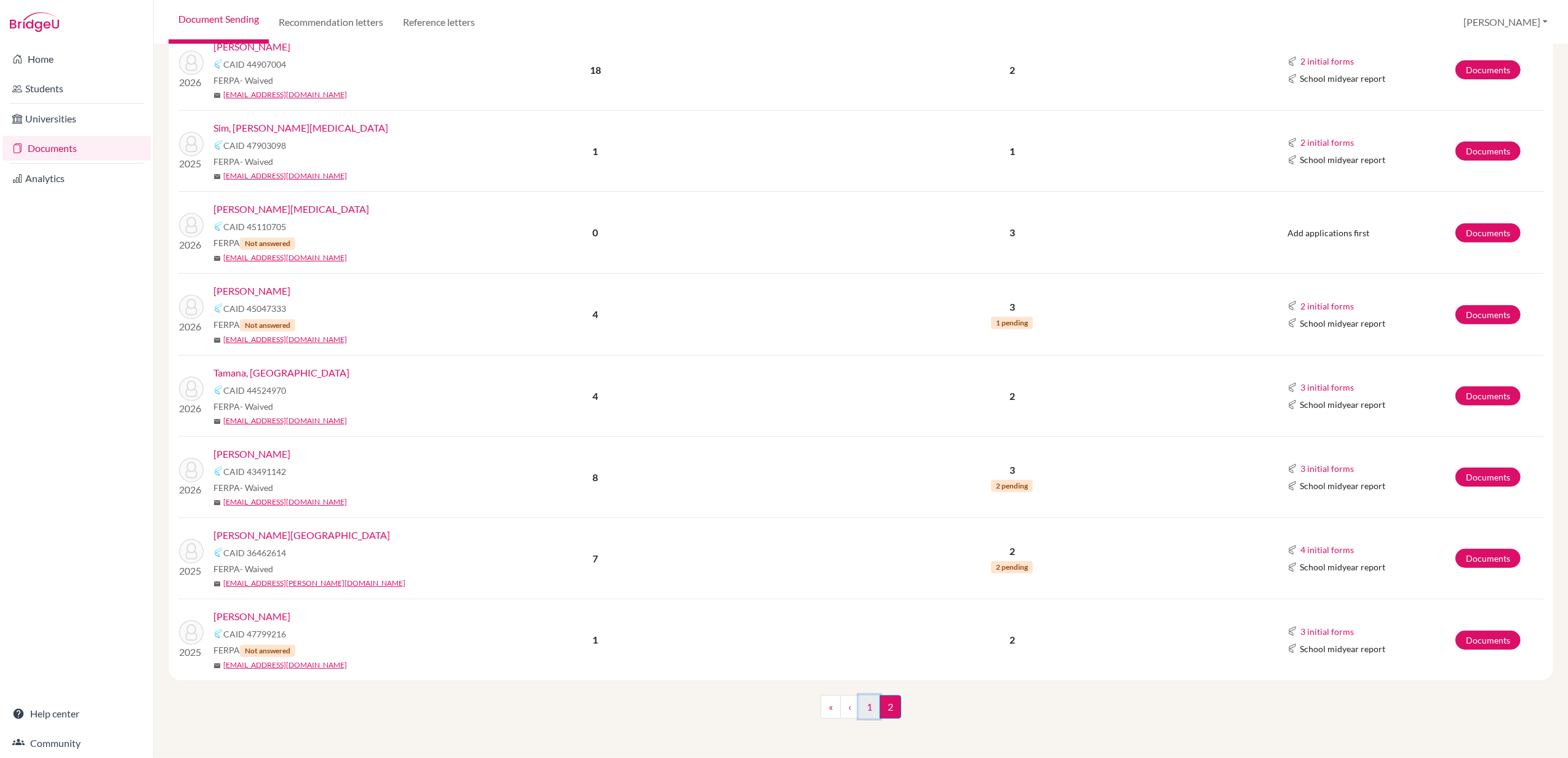
click at [859, 704] on link "1" at bounding box center [869, 707] width 22 height 23
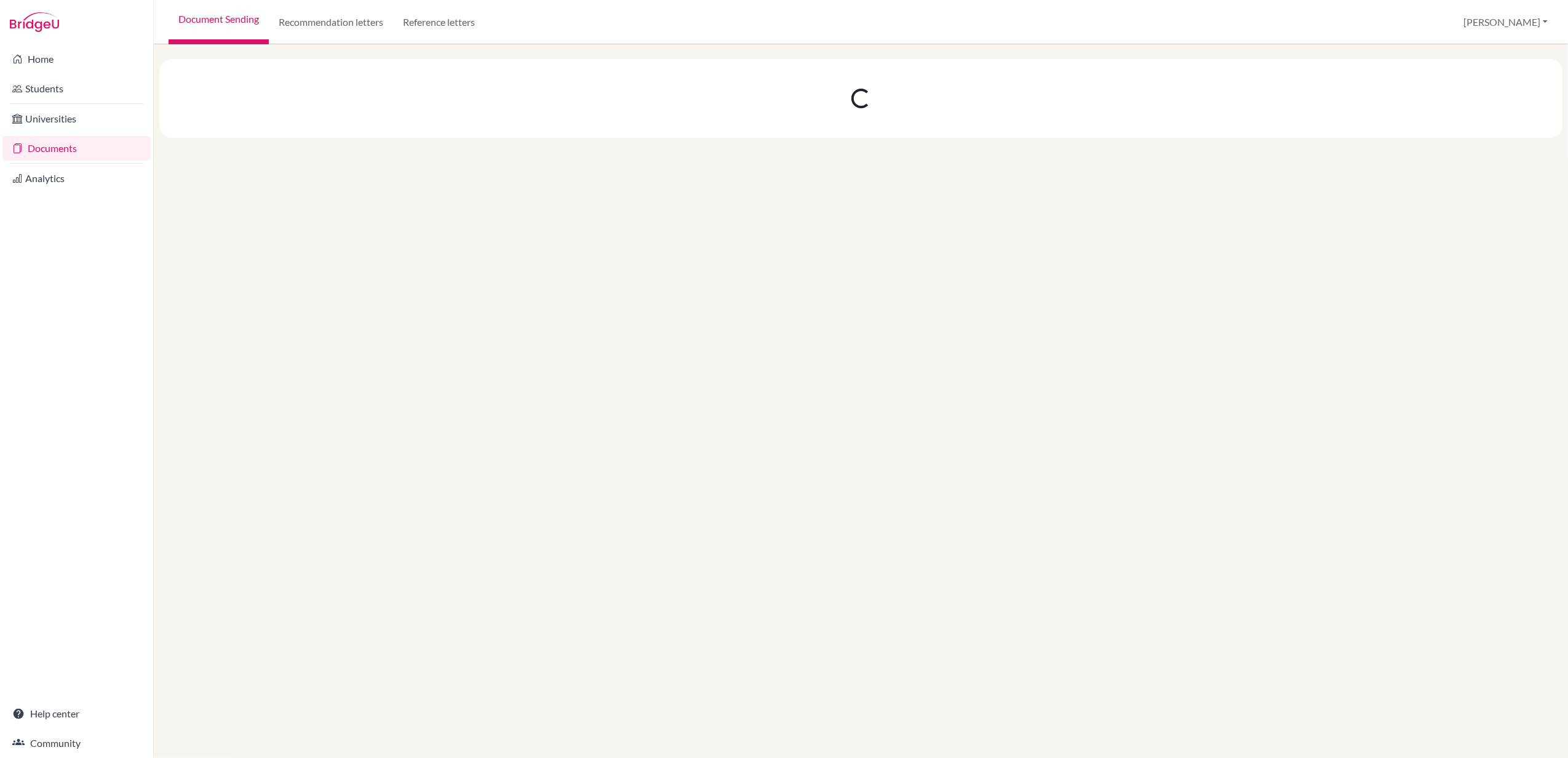
scroll to position [0, 0]
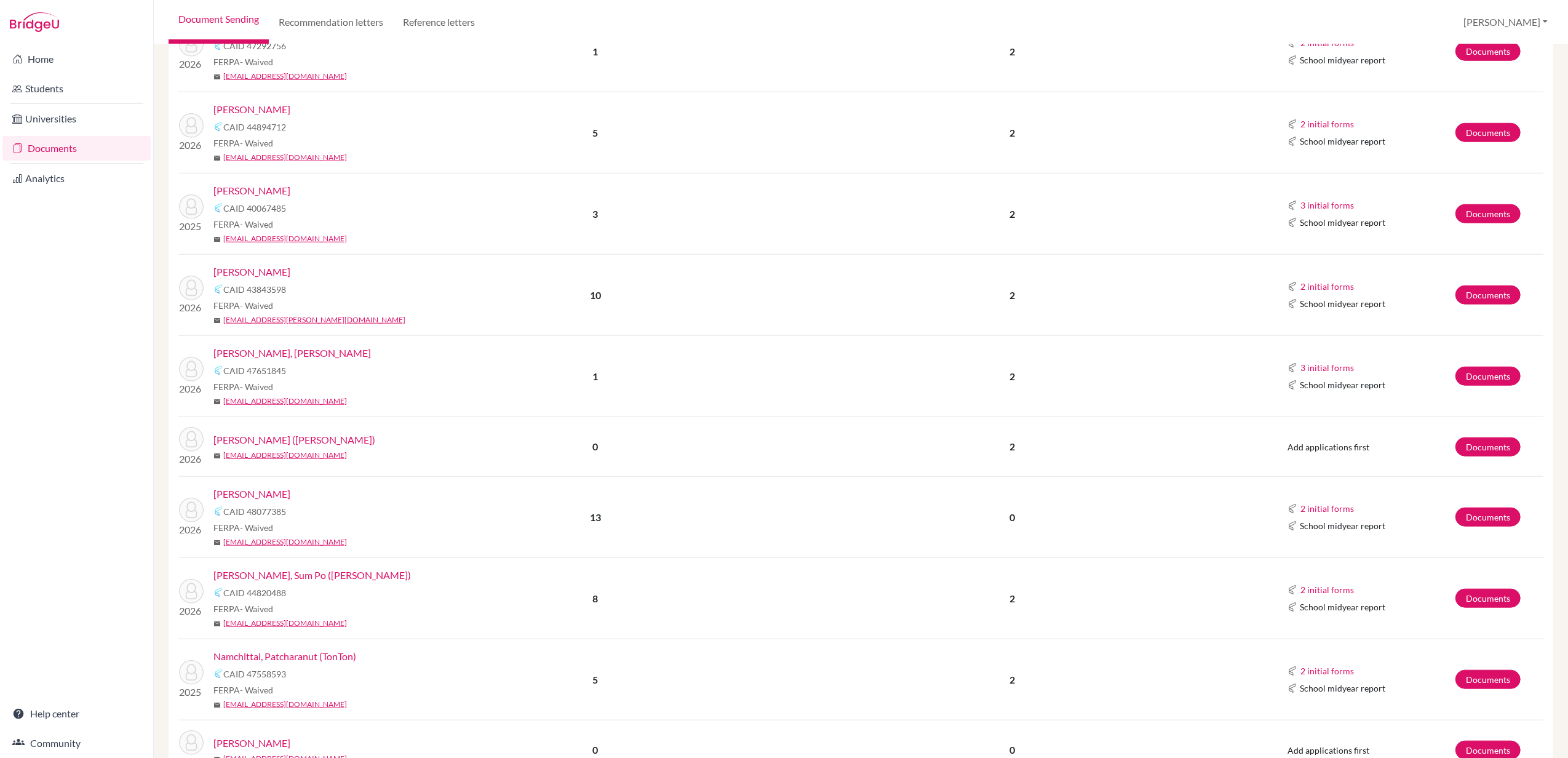
scroll to position [1066, 0]
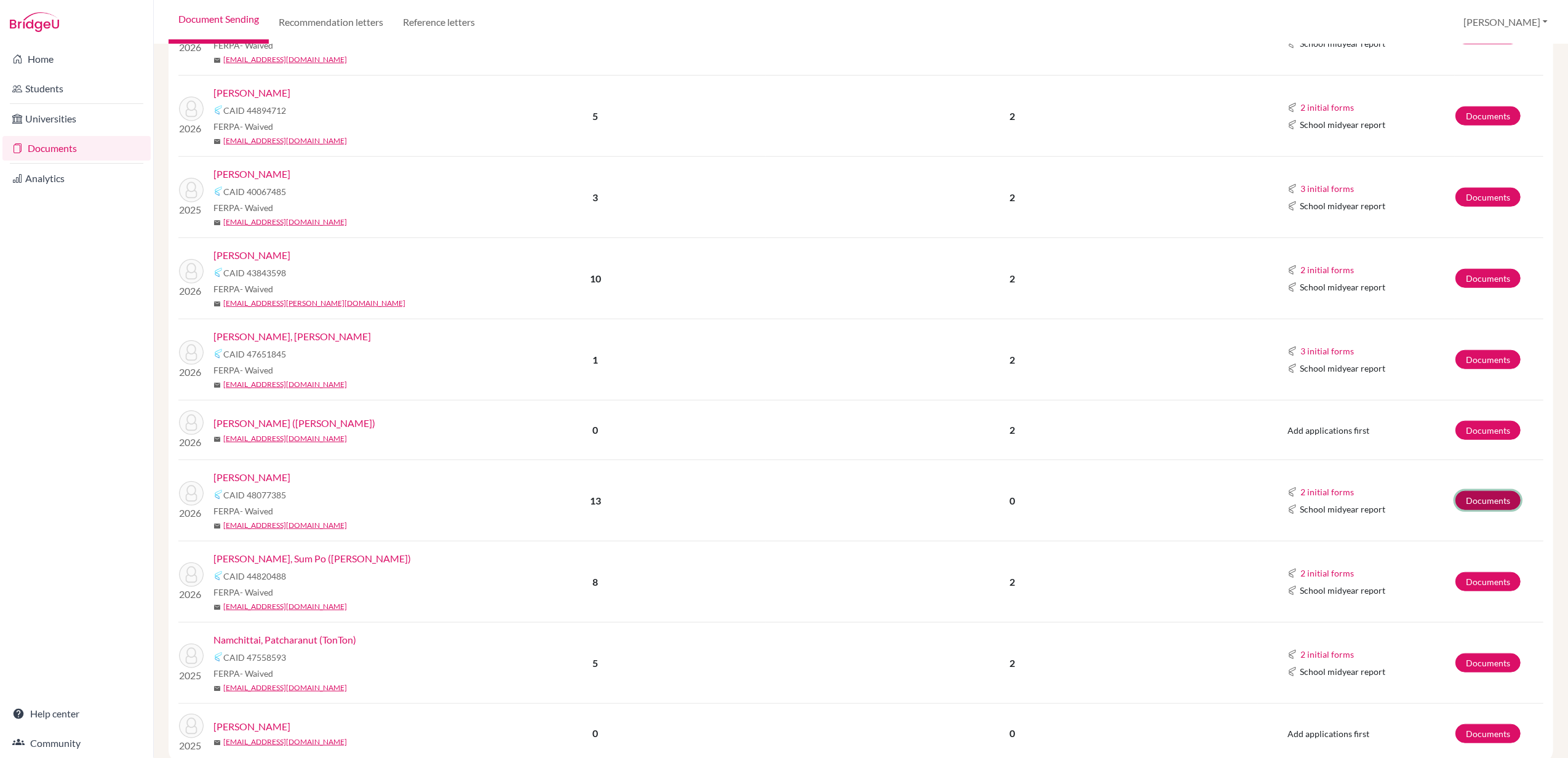
click at [1468, 502] on link "Documents" at bounding box center [1487, 501] width 65 height 19
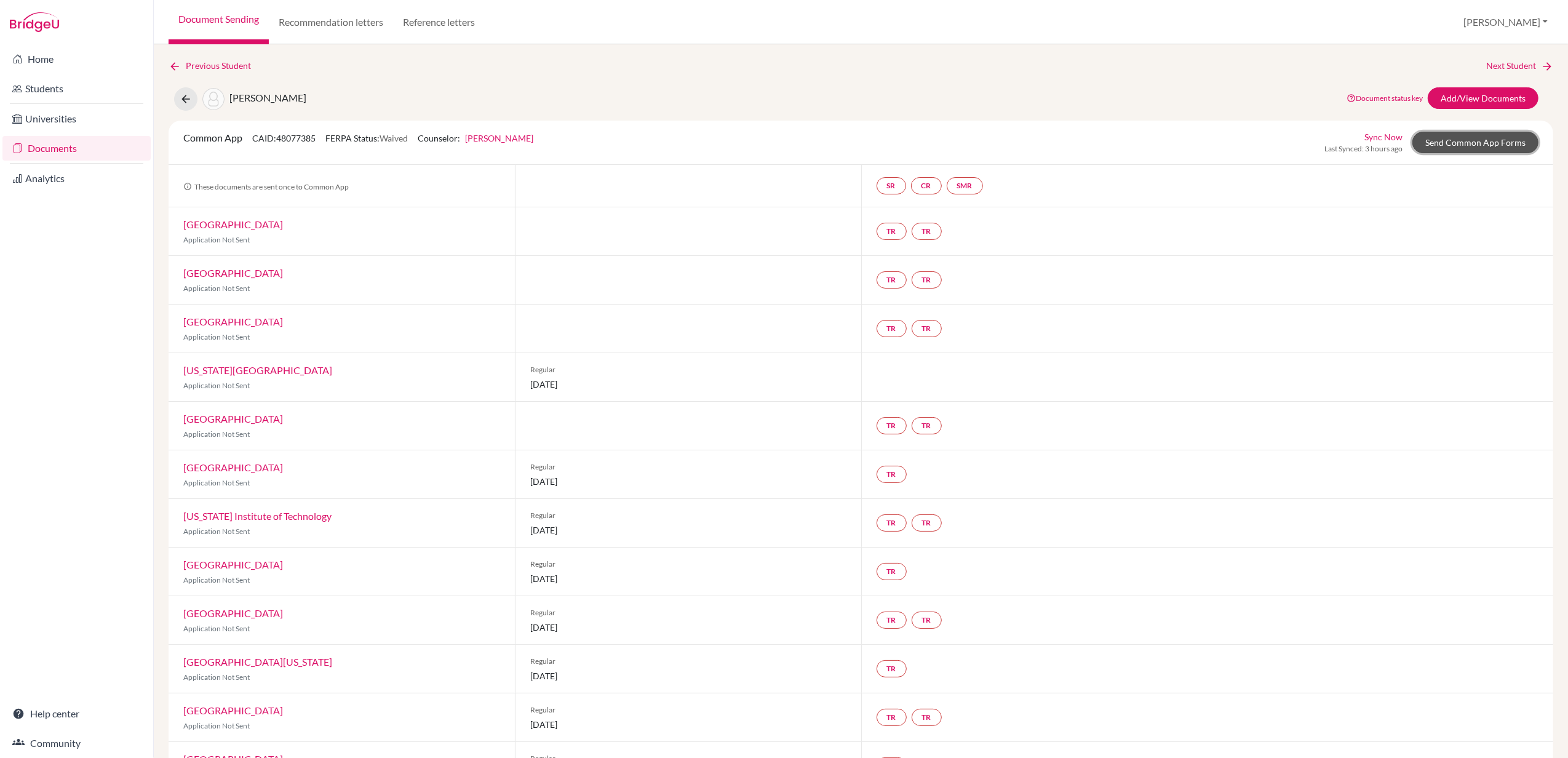
click at [1465, 142] on link "Send Common App Forms" at bounding box center [1475, 142] width 126 height 22
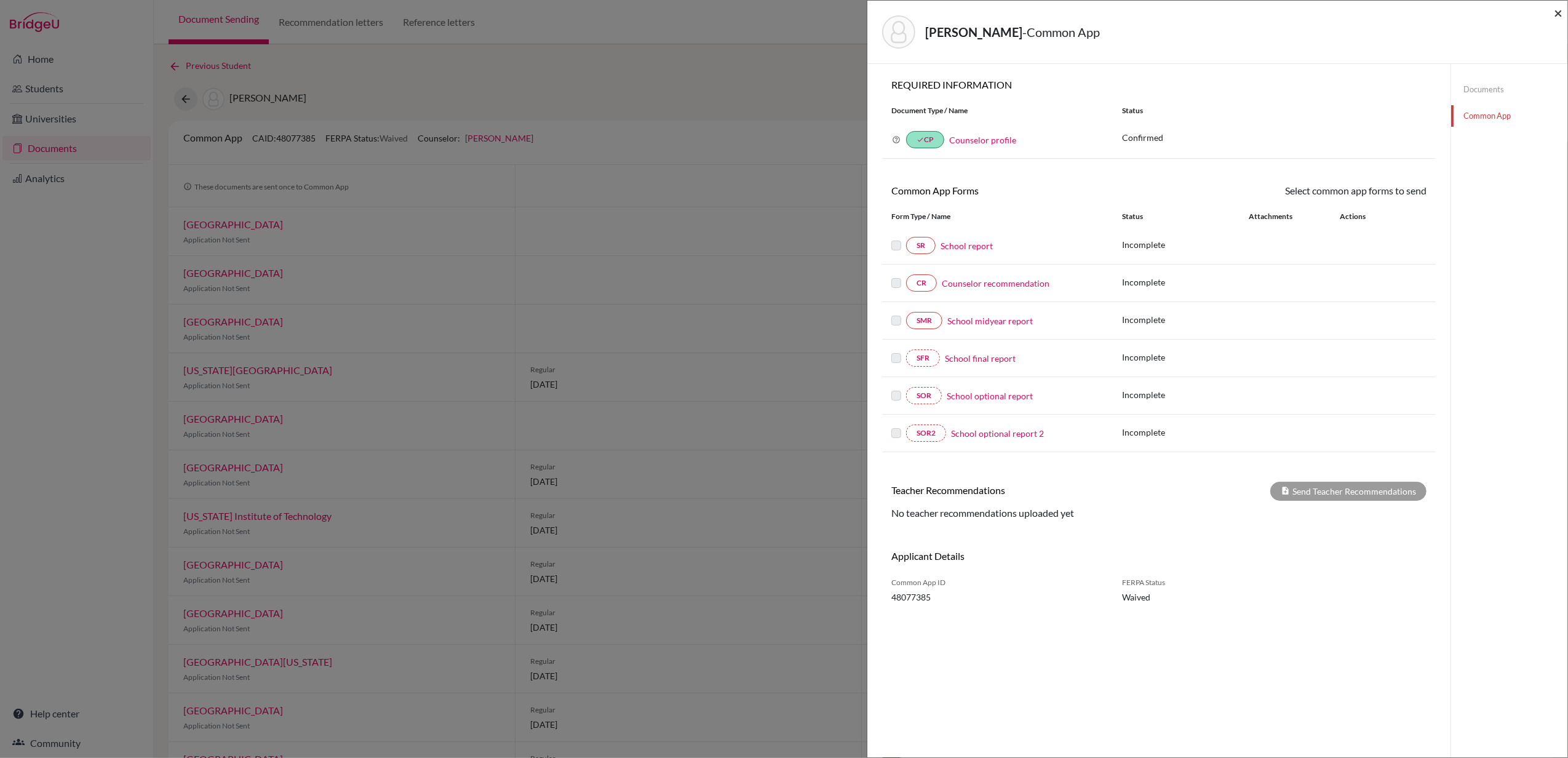
click at [1556, 11] on span "×" at bounding box center [1558, 13] width 9 height 18
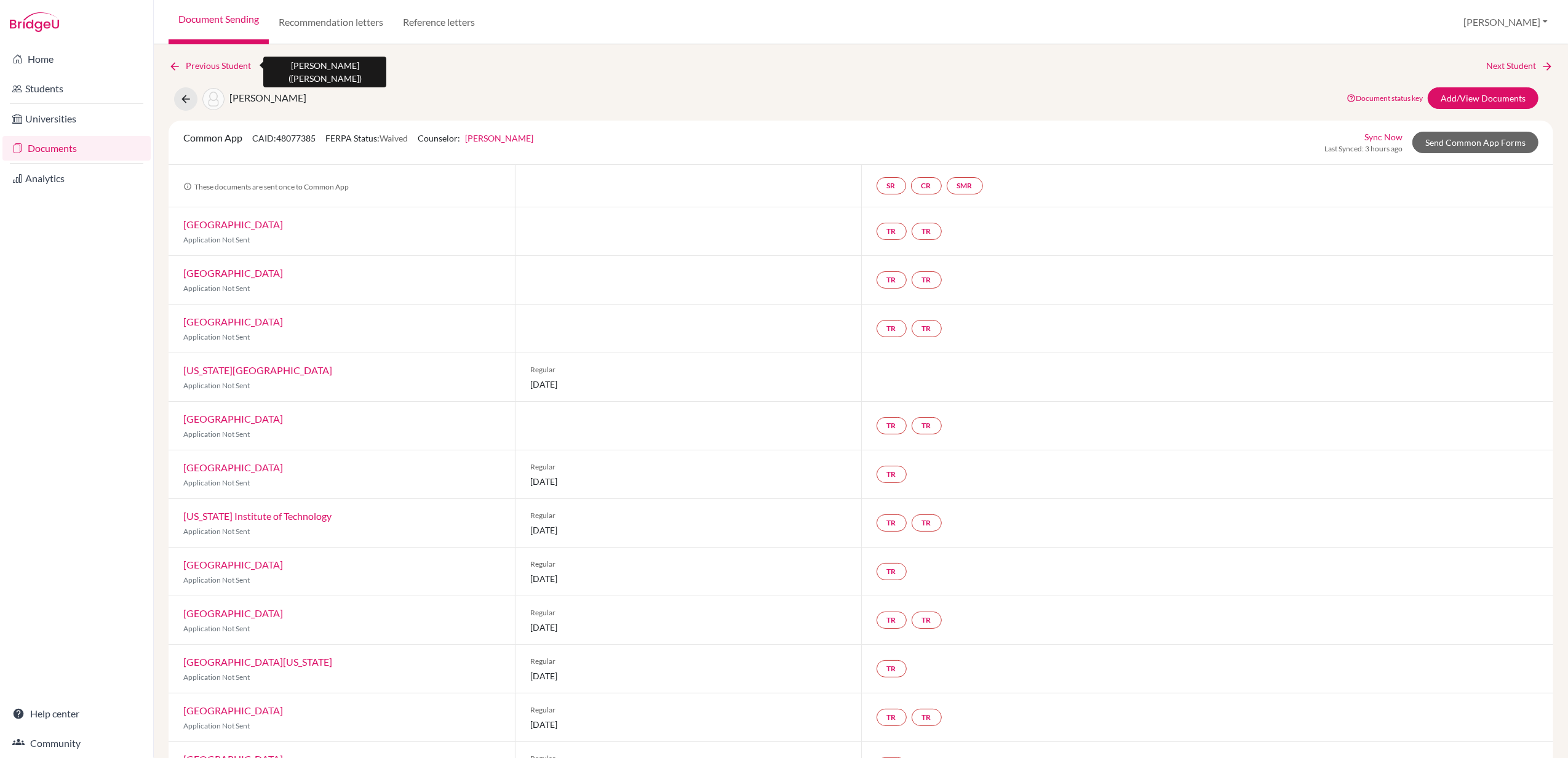
click at [212, 60] on link "Previous Student" at bounding box center [215, 66] width 92 height 13
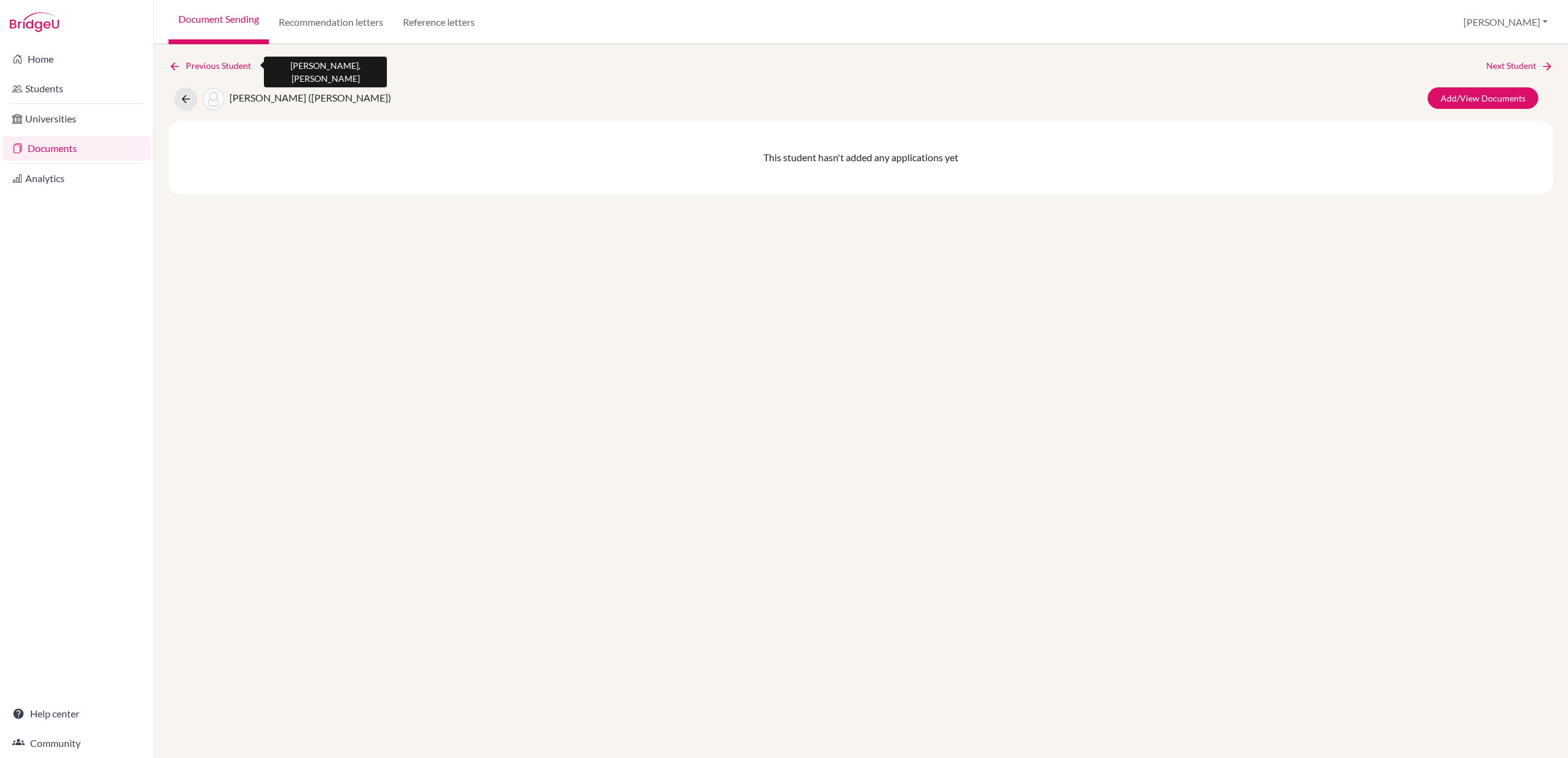
click at [213, 61] on link "Previous Student" at bounding box center [215, 66] width 92 height 13
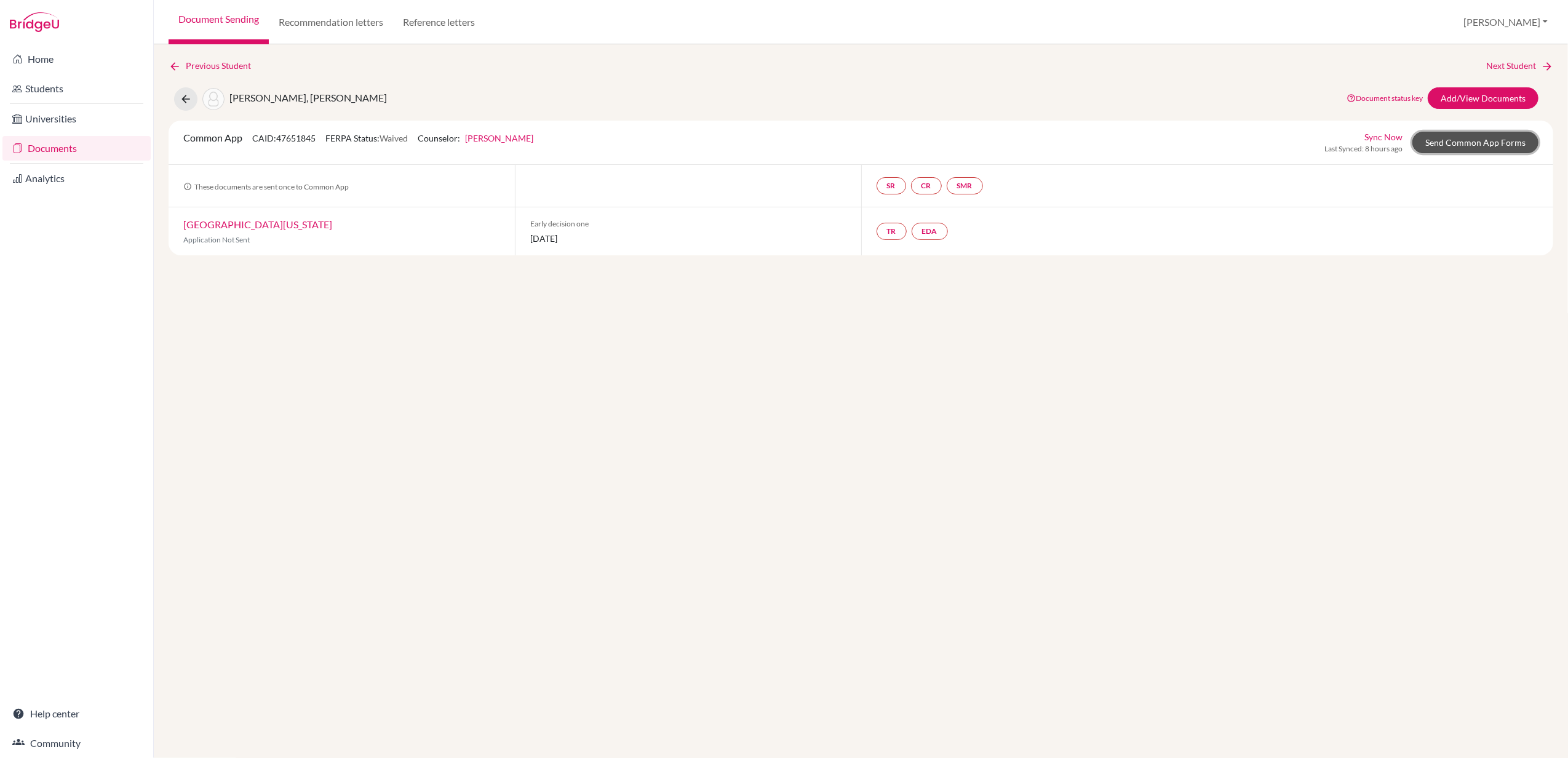
click at [1469, 142] on link "Send Common App Forms" at bounding box center [1475, 142] width 126 height 22
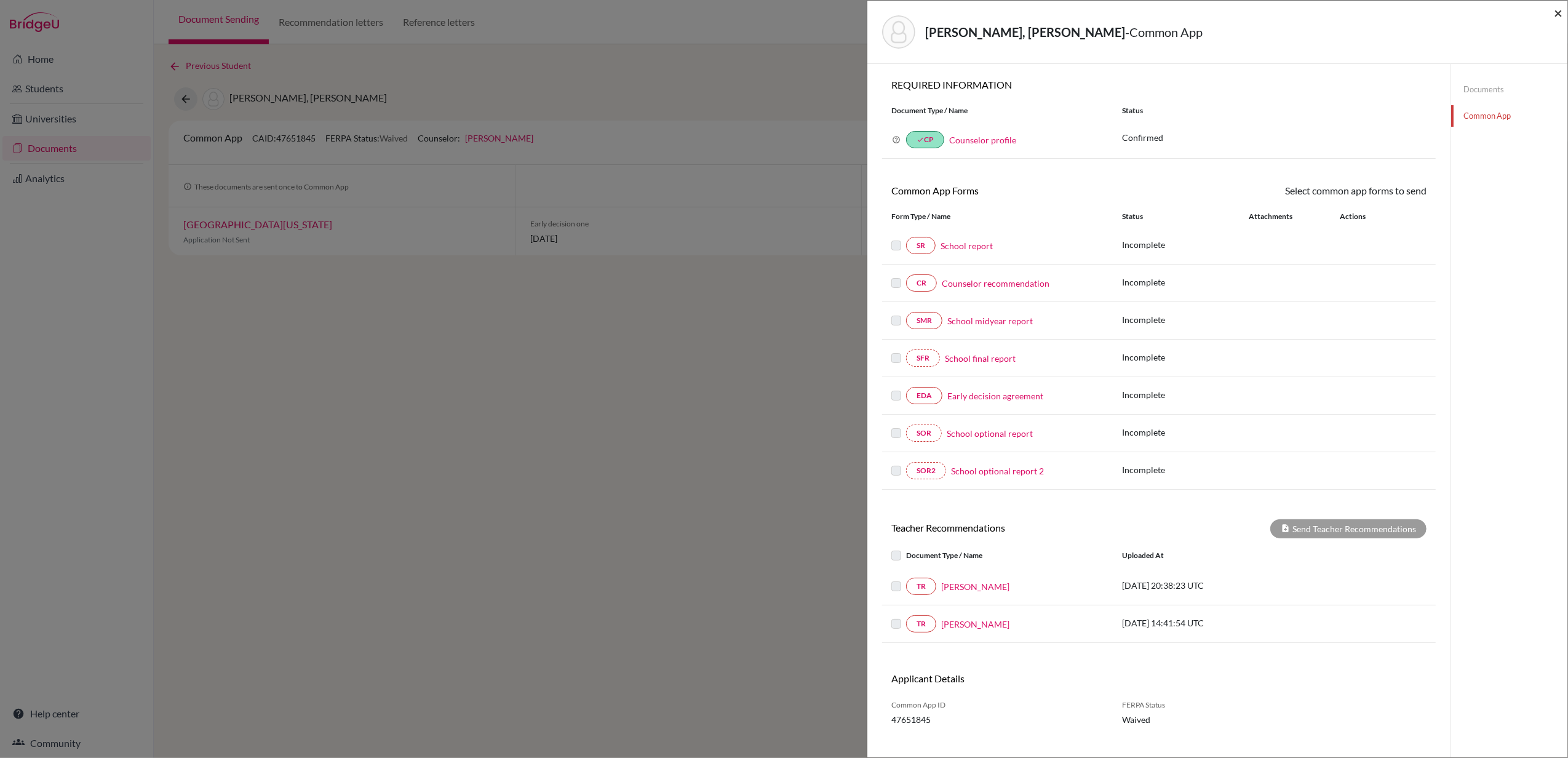
click at [1556, 13] on span "×" at bounding box center [1558, 13] width 9 height 18
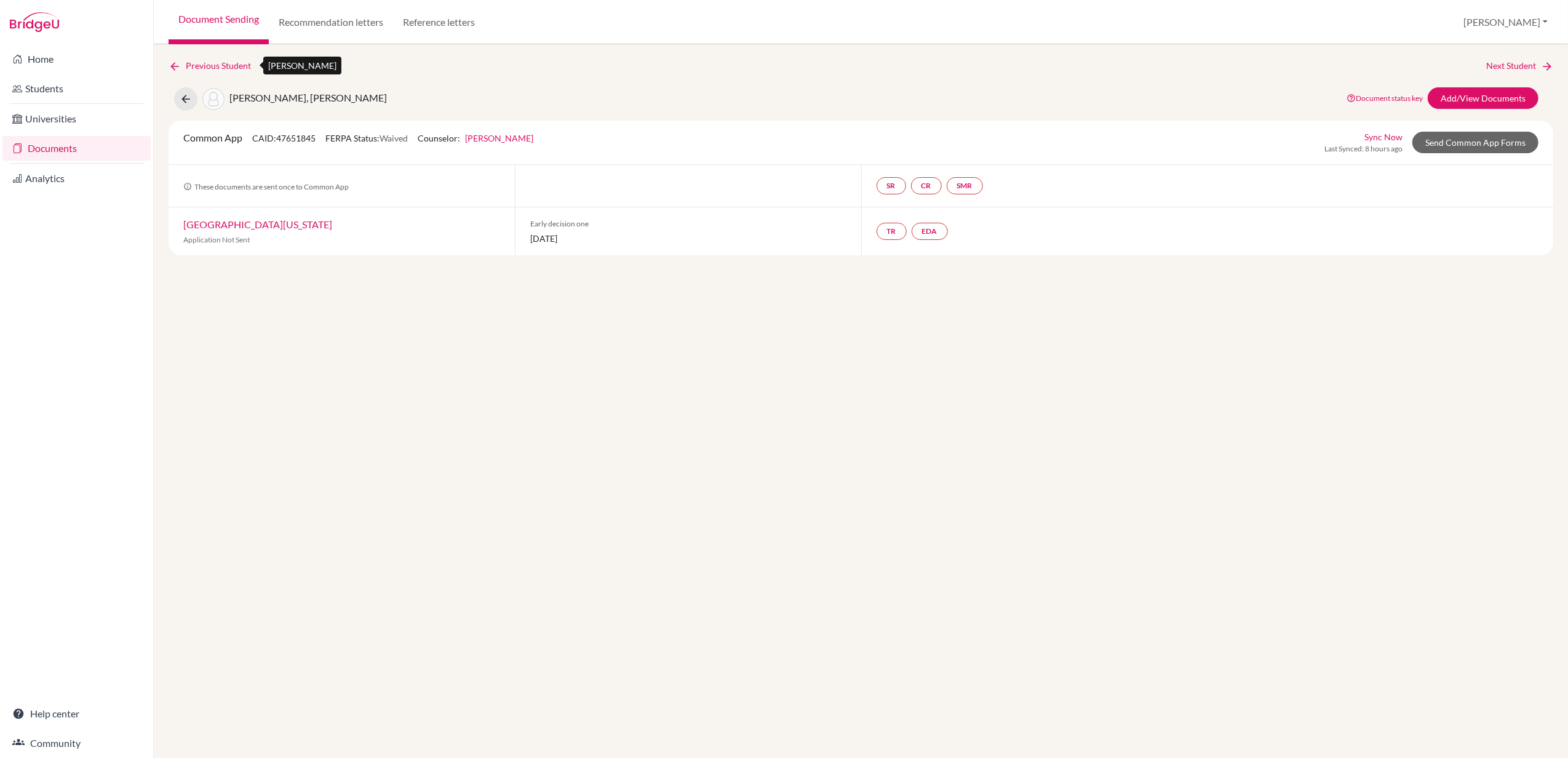
click at [210, 60] on link "Previous Student" at bounding box center [215, 66] width 92 height 13
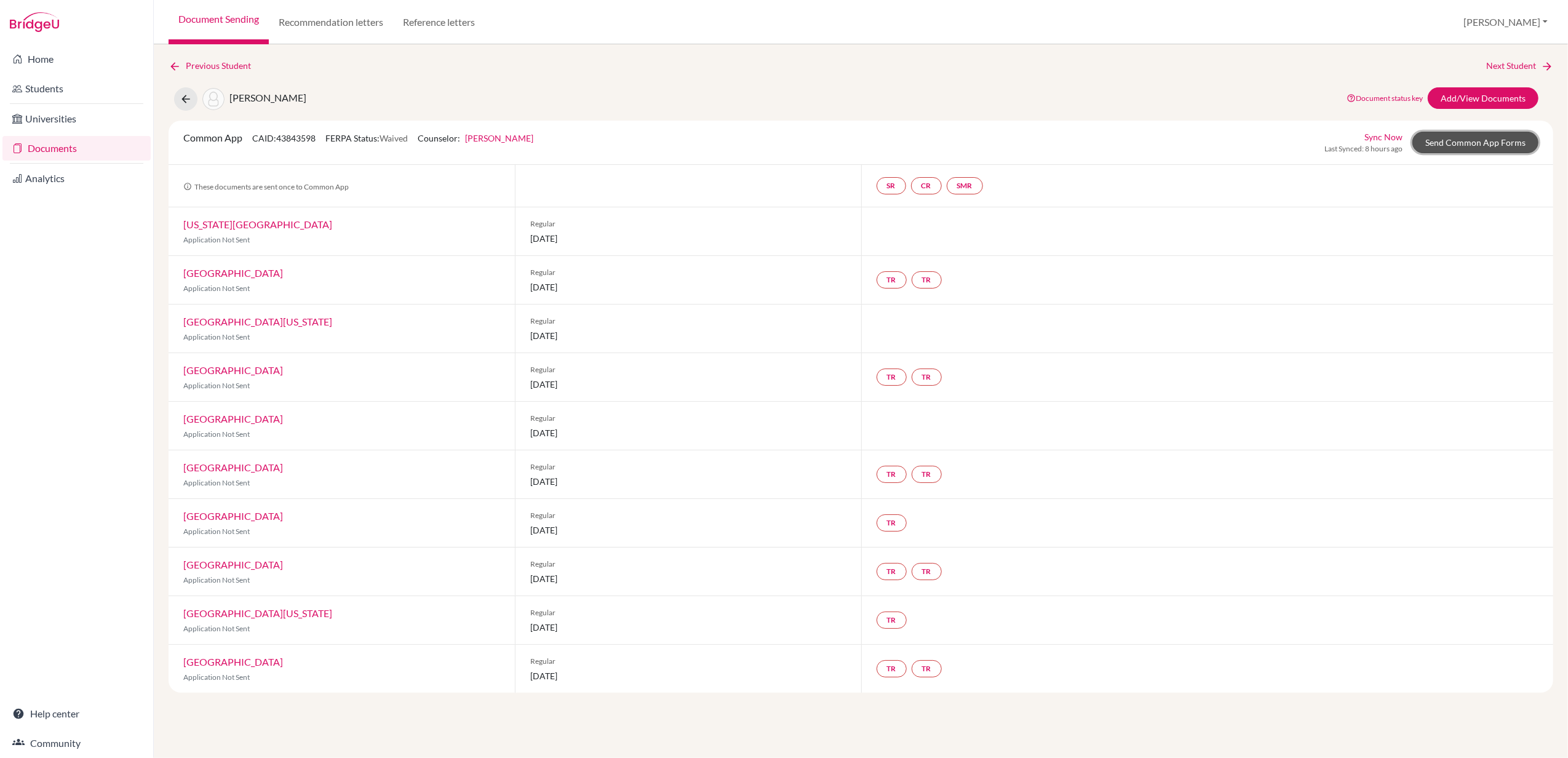
click at [1465, 143] on link "Send Common App Forms" at bounding box center [1475, 142] width 126 height 22
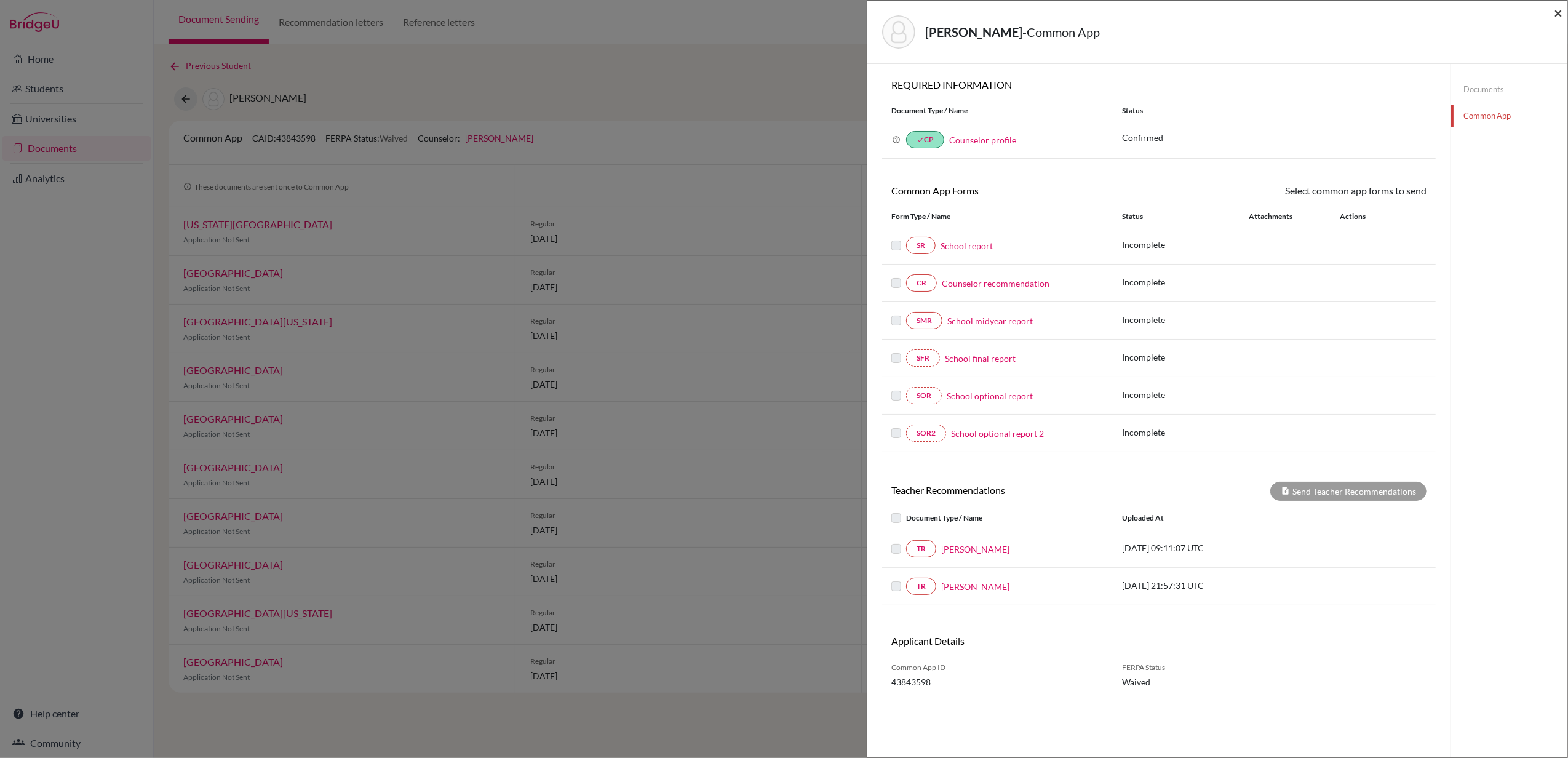
click at [1554, 13] on span "×" at bounding box center [1558, 13] width 9 height 18
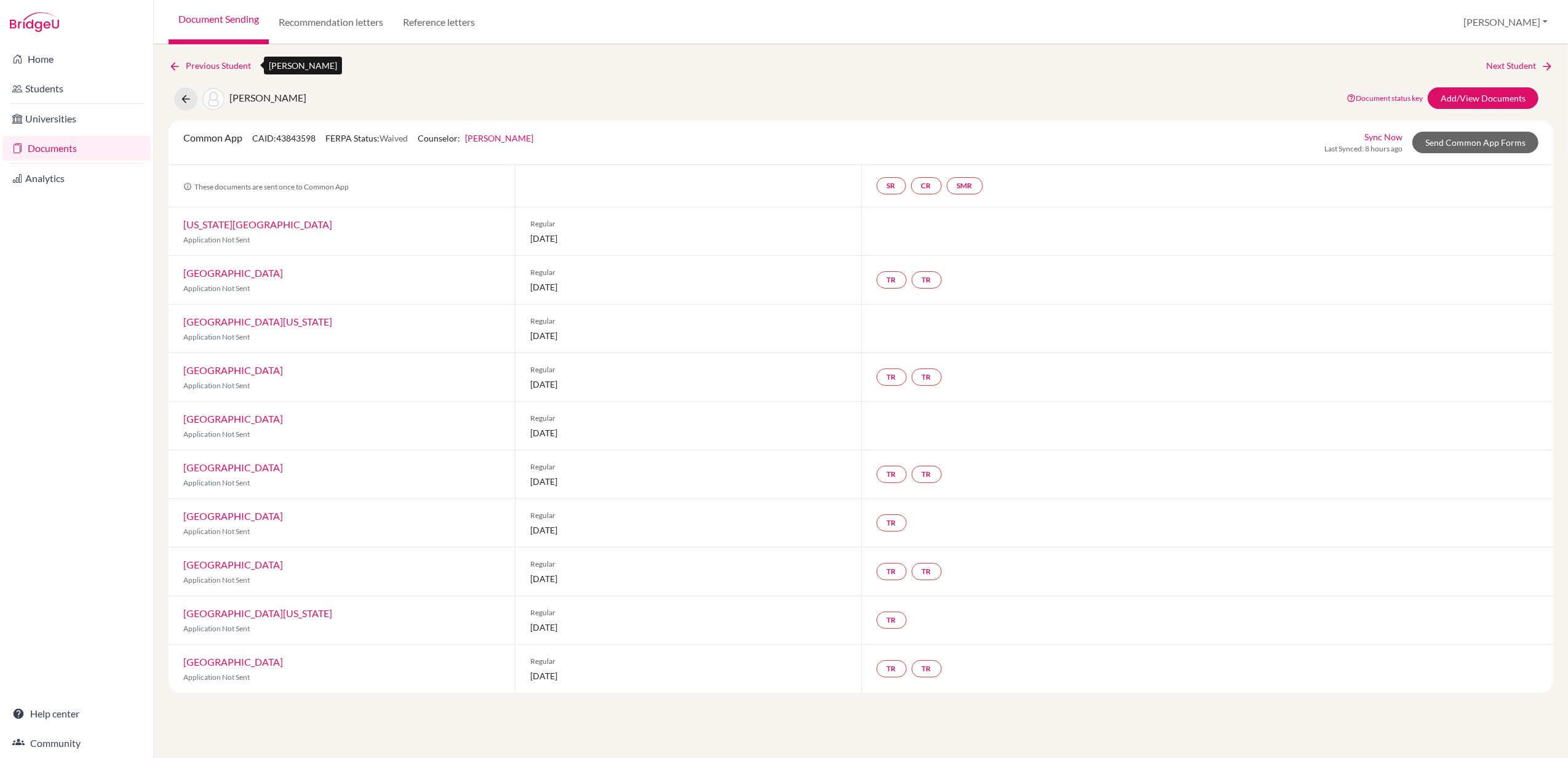
click at [175, 65] on icon at bounding box center [175, 66] width 12 height 12
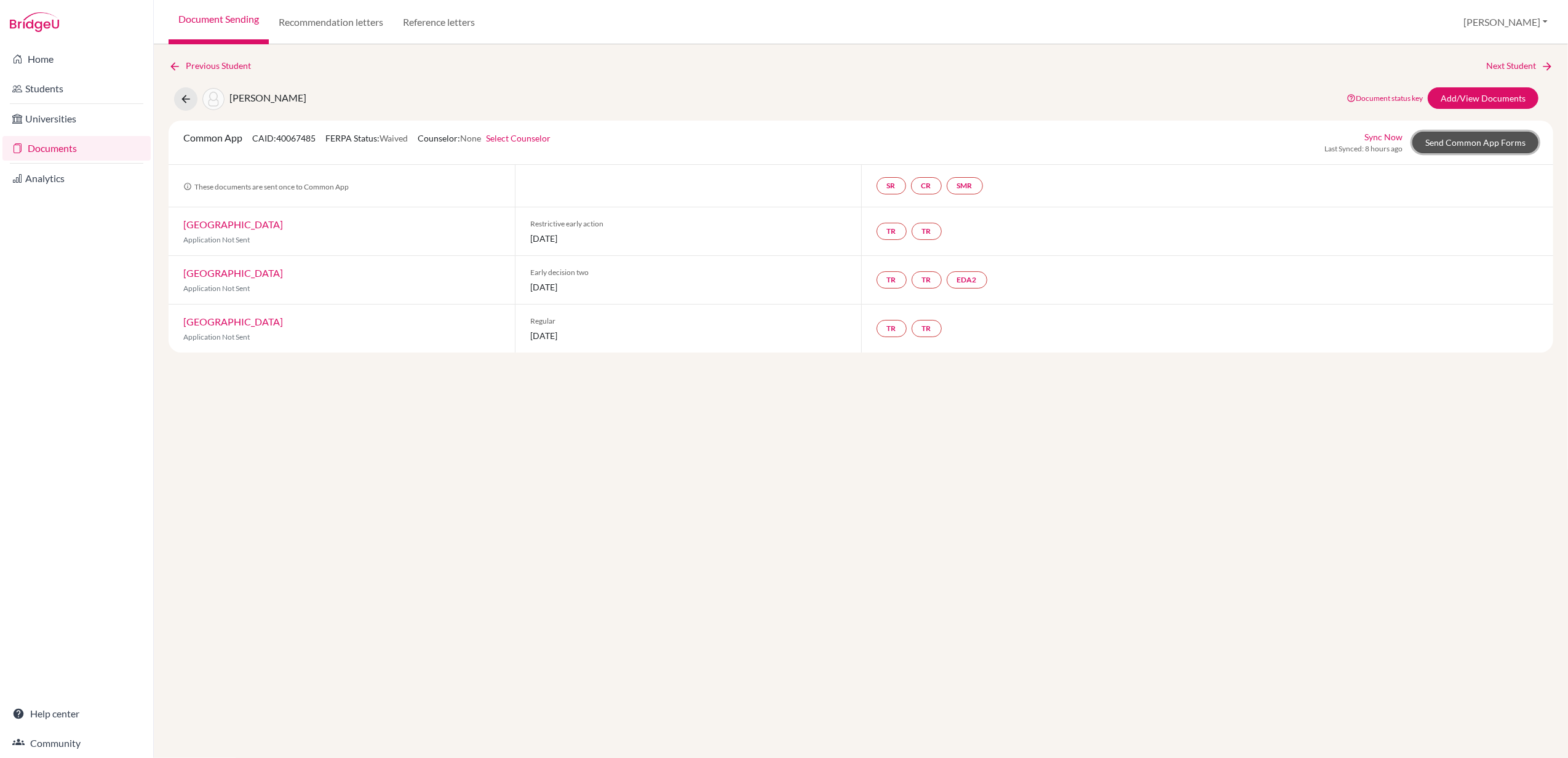
click at [1499, 135] on link "Send Common App Forms" at bounding box center [1475, 142] width 126 height 22
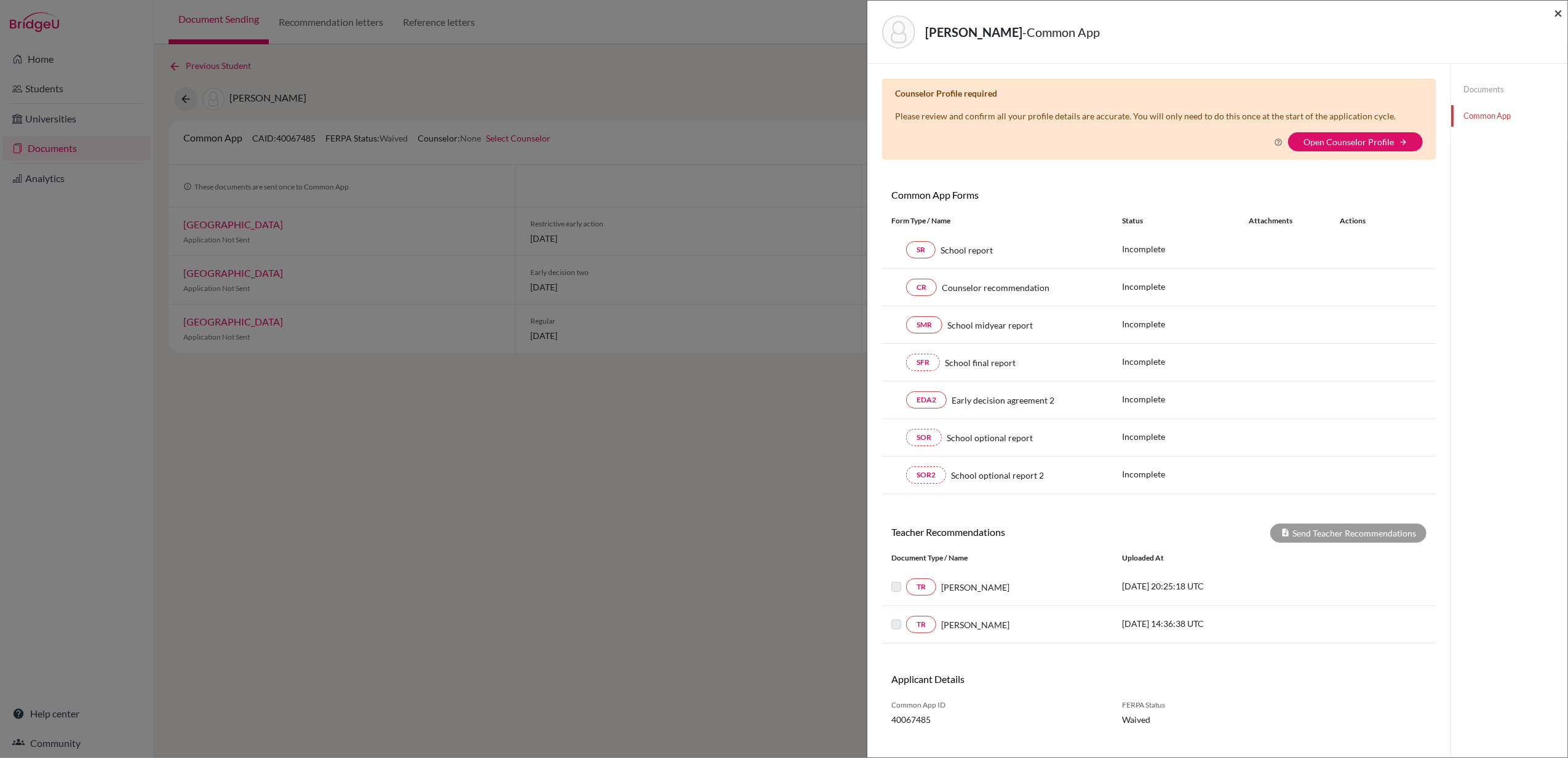
click at [1558, 13] on span "×" at bounding box center [1558, 13] width 9 height 18
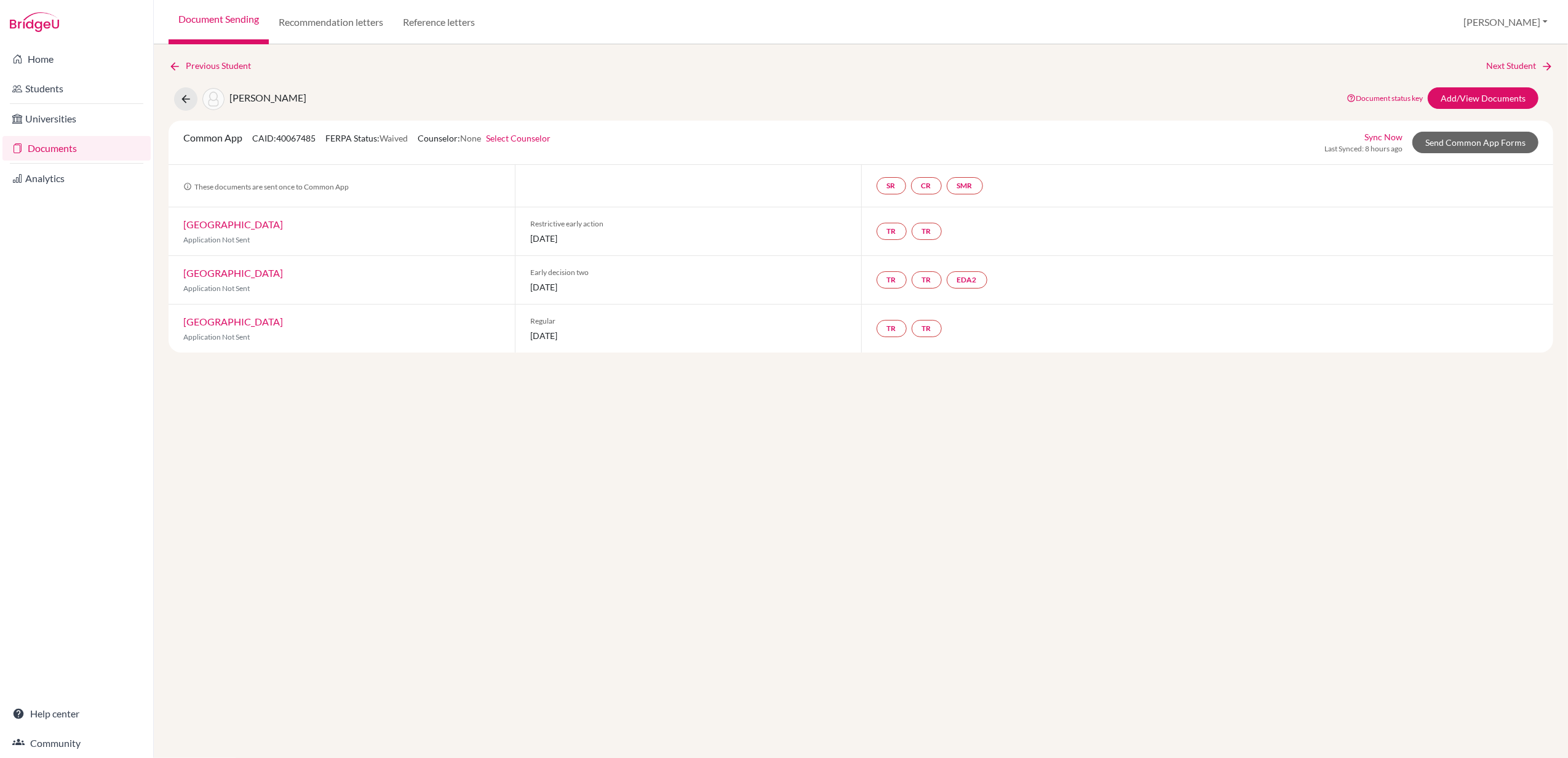
click at [225, 13] on link "Document Sending" at bounding box center [219, 22] width 100 height 44
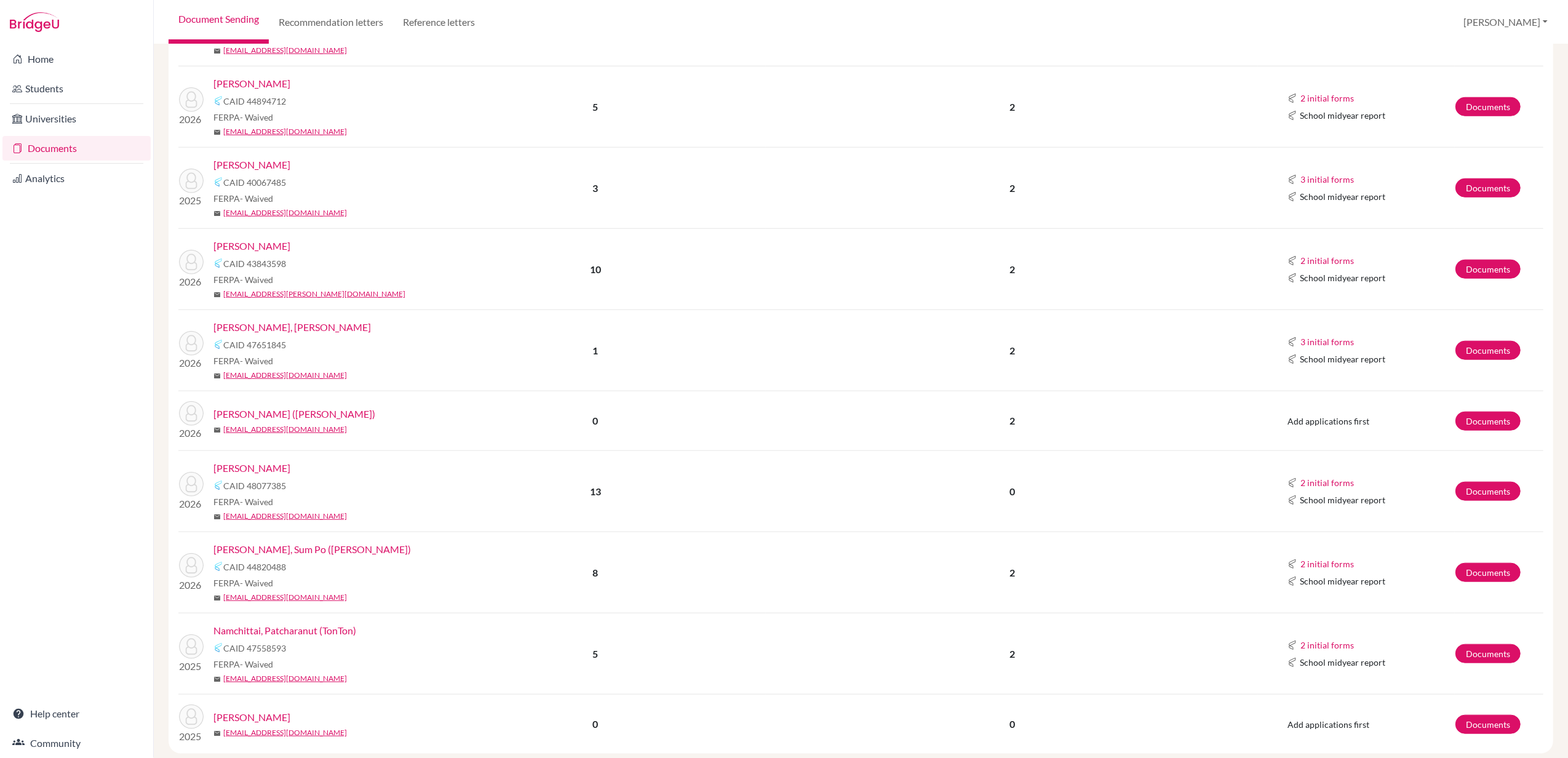
scroll to position [1153, 0]
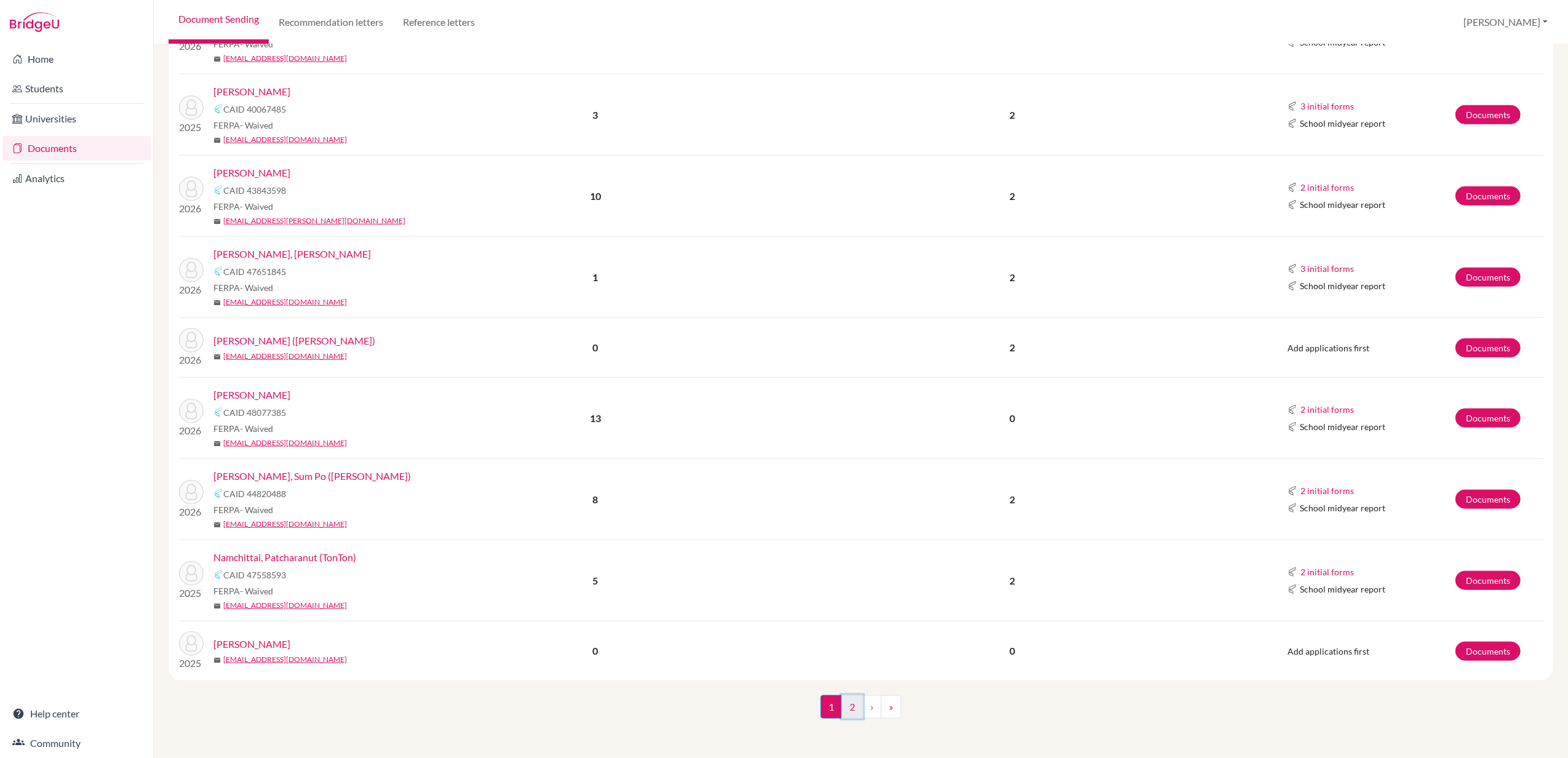
click at [845, 707] on link "2" at bounding box center [852, 707] width 22 height 23
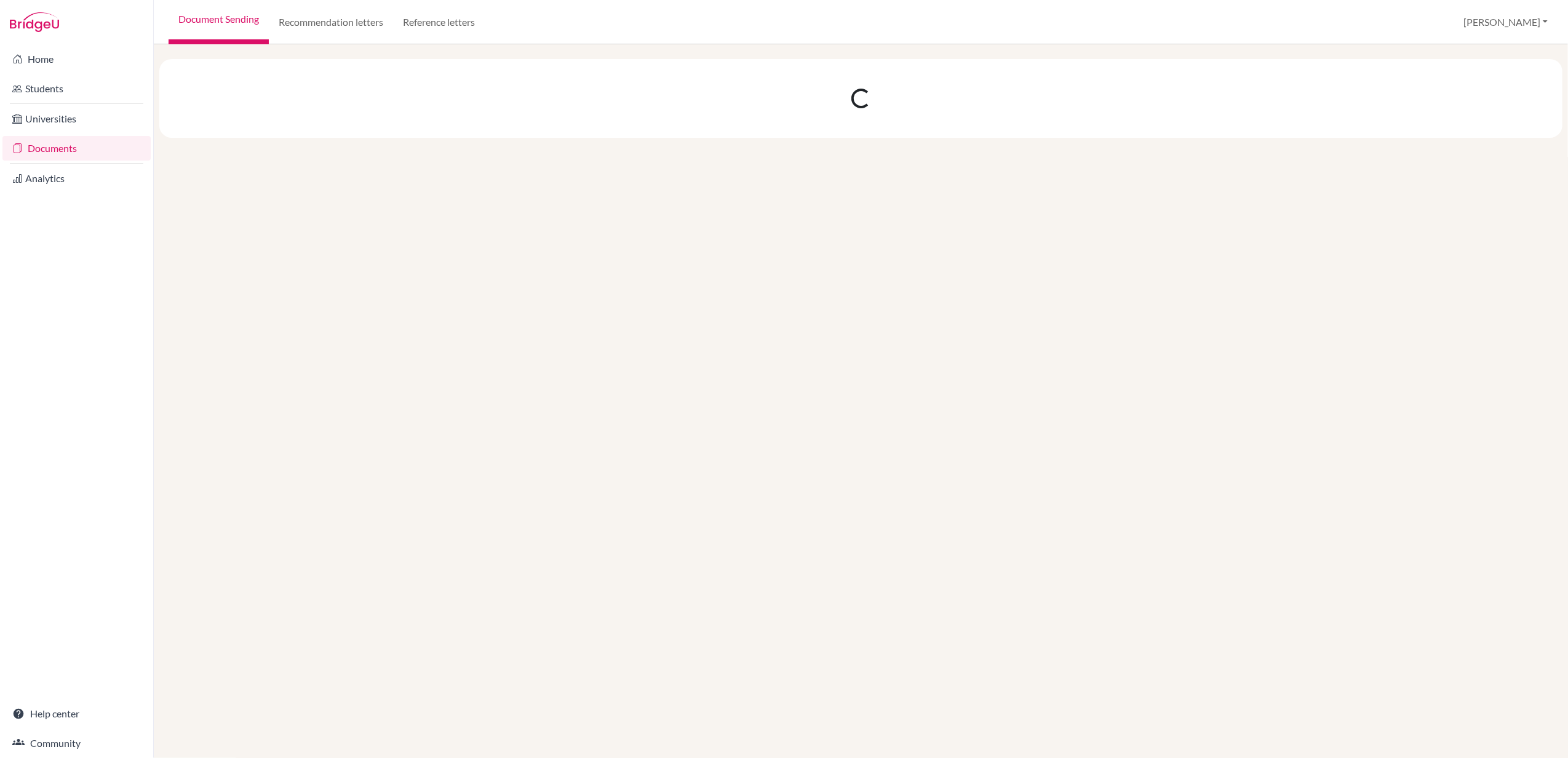
scroll to position [0, 0]
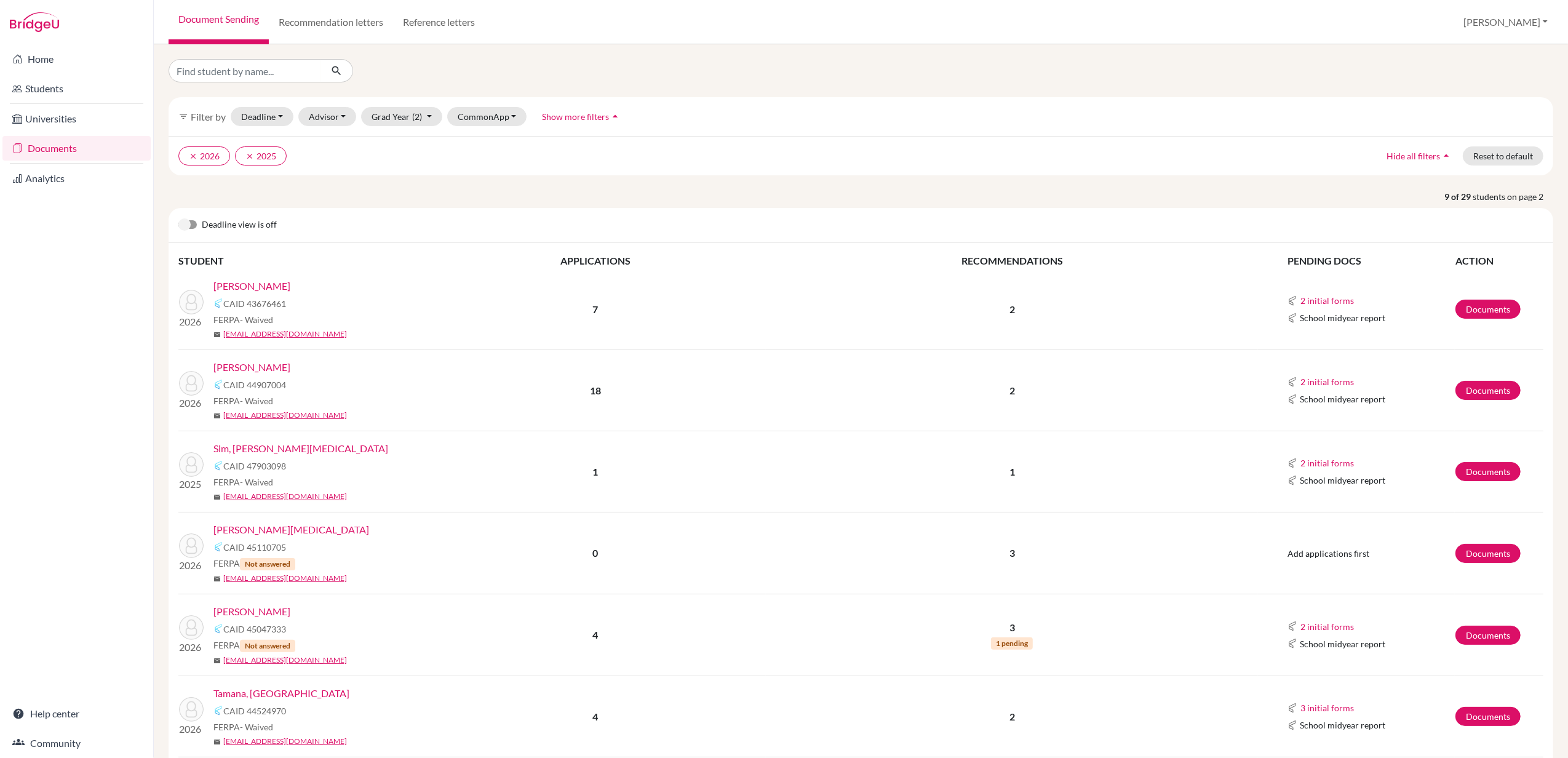
scroll to position [322, 0]
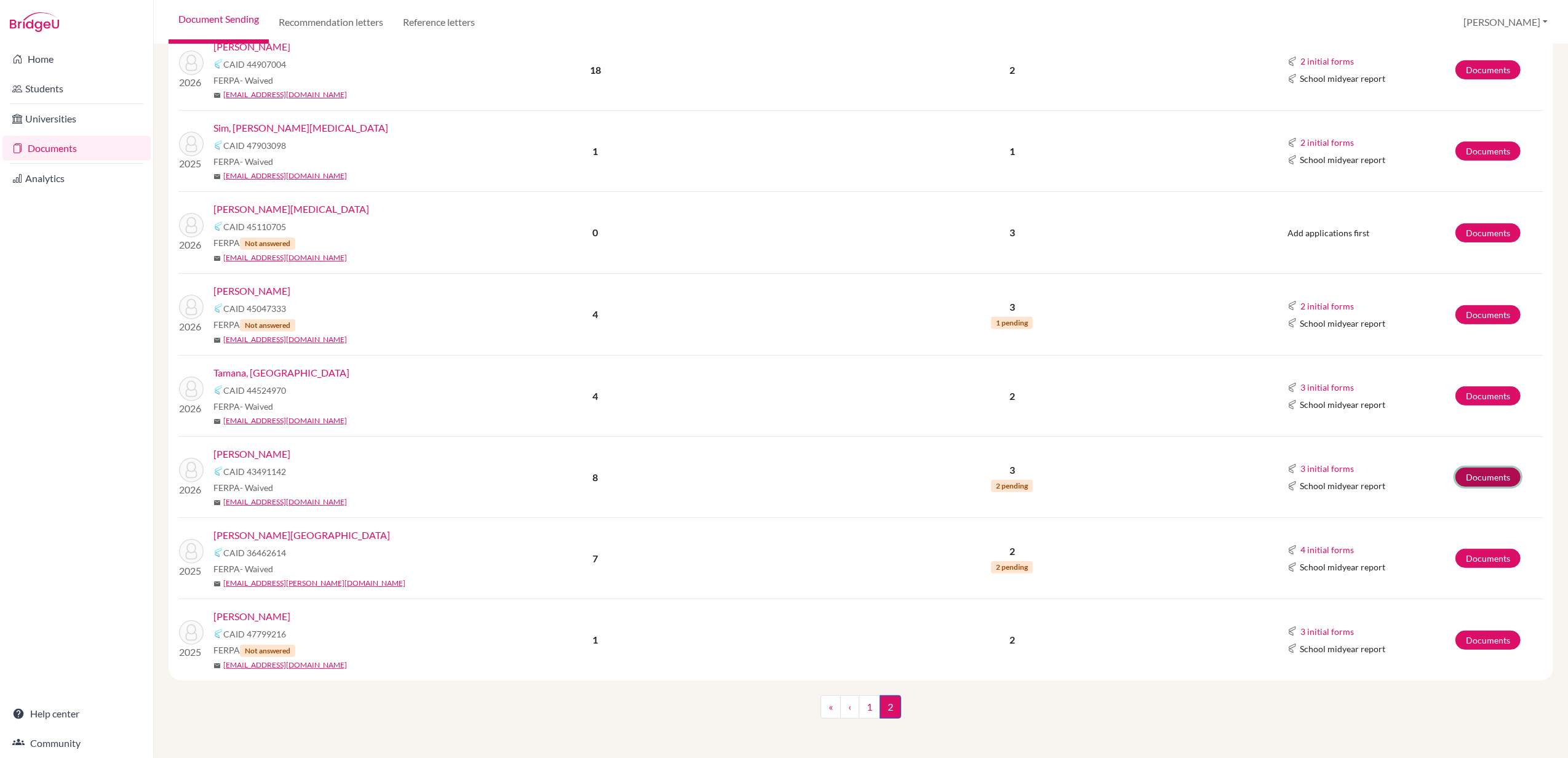
click at [1480, 473] on link "Documents" at bounding box center [1487, 477] width 65 height 19
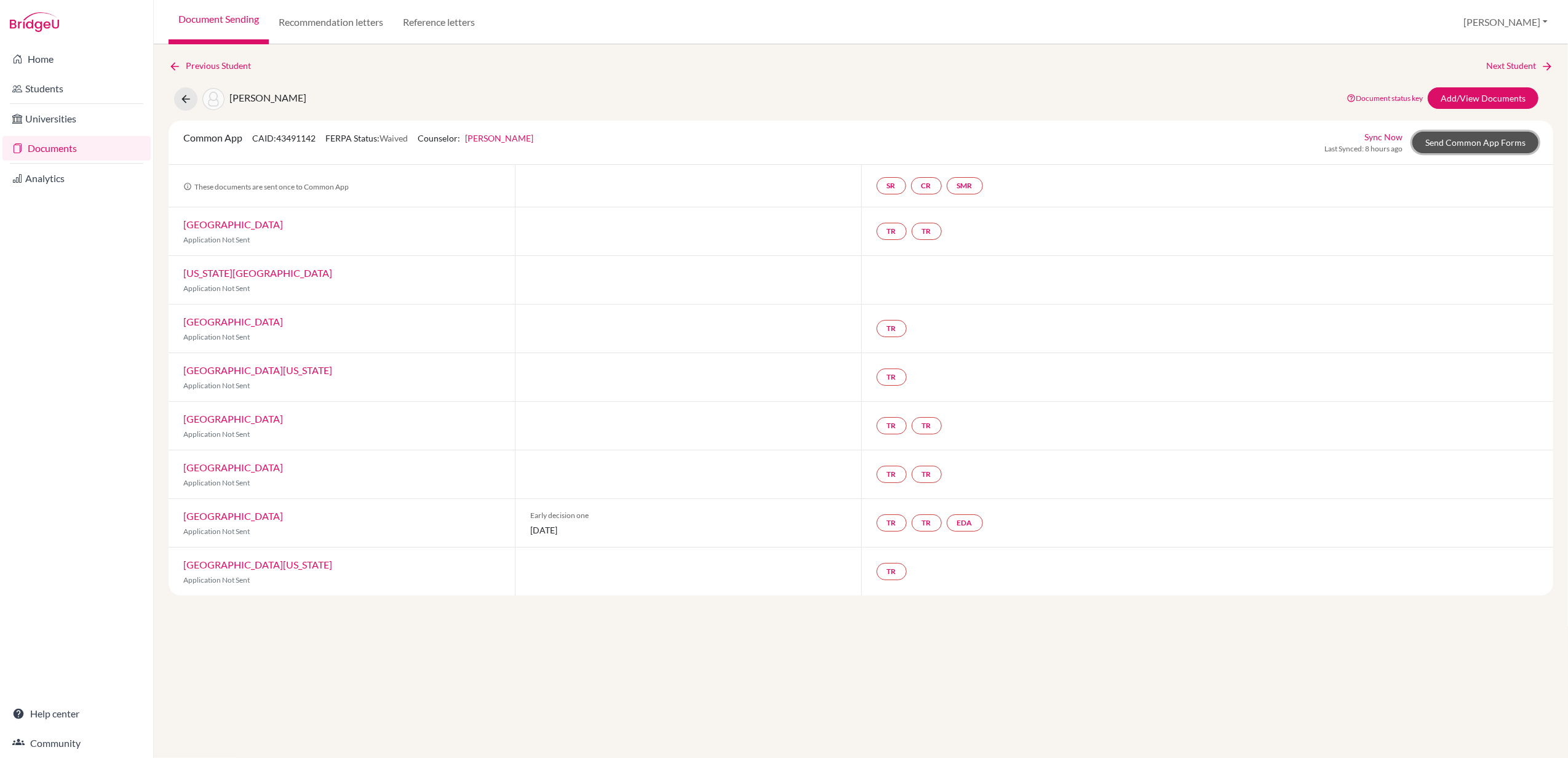
click at [1461, 141] on link "Send Common App Forms" at bounding box center [1475, 142] width 126 height 22
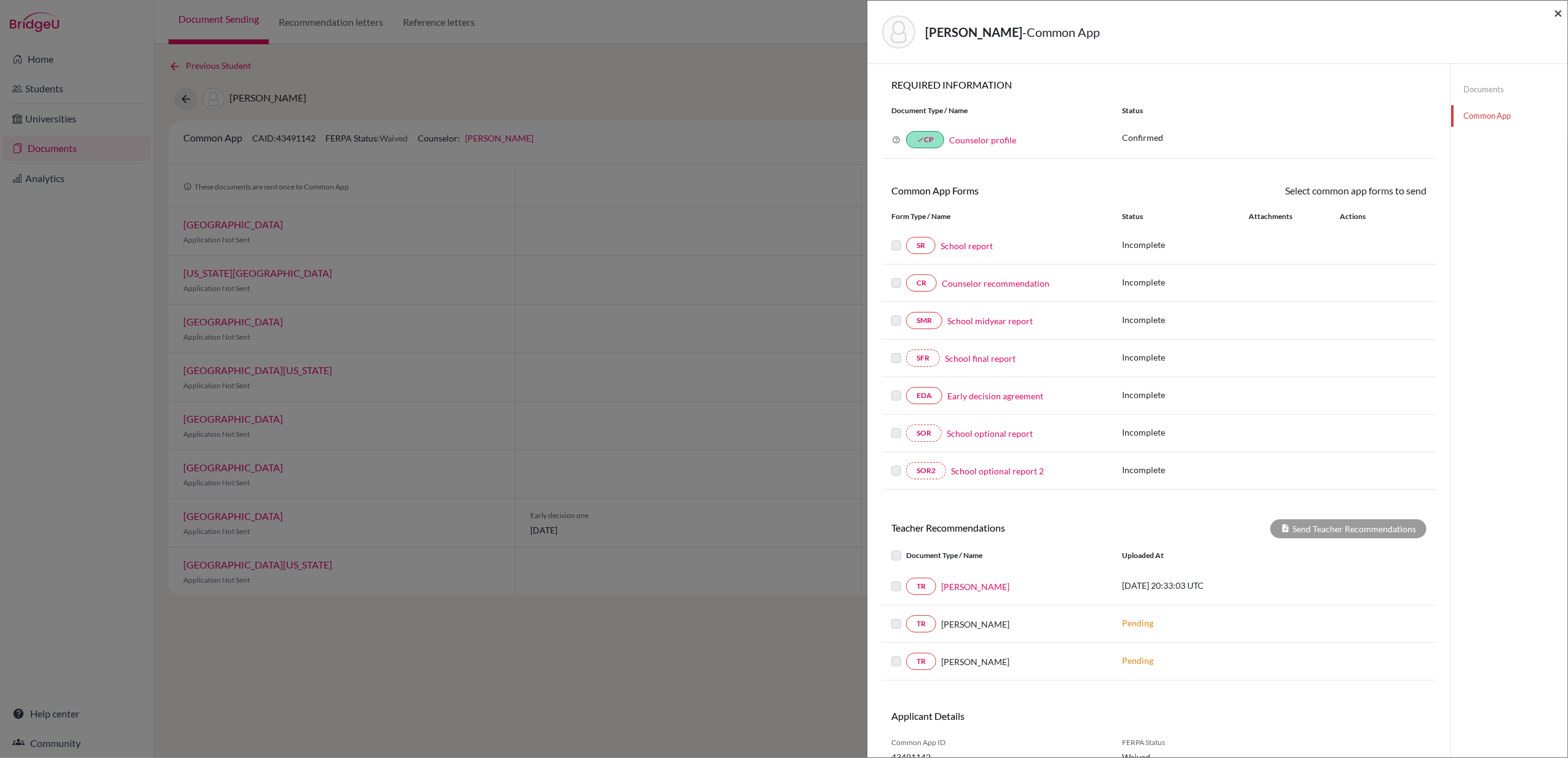
click at [1556, 15] on span "×" at bounding box center [1558, 13] width 9 height 18
